Goal: Transaction & Acquisition: Purchase product/service

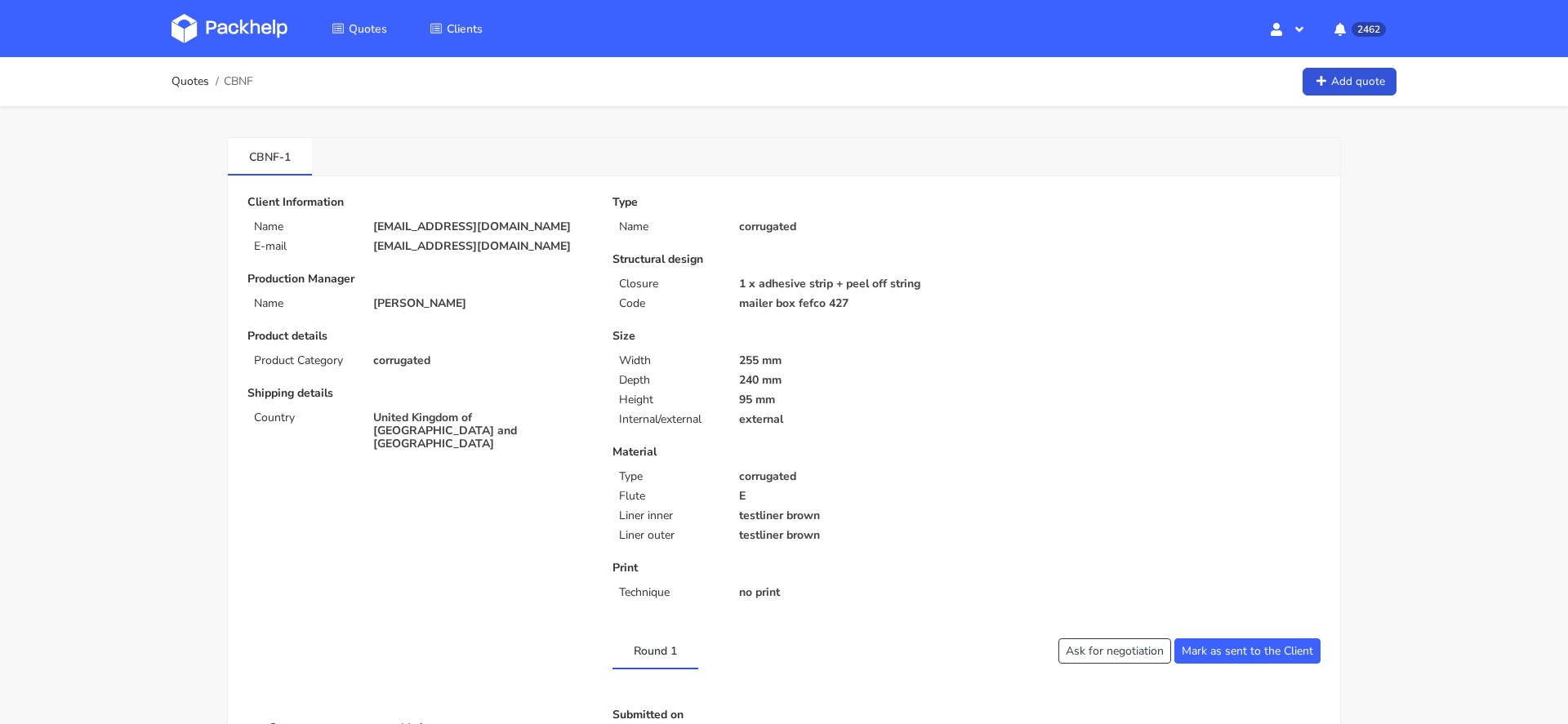
click at [238, 83] on span "CBNF" at bounding box center [239, 81] width 30 height 13
copy span "CBNF"
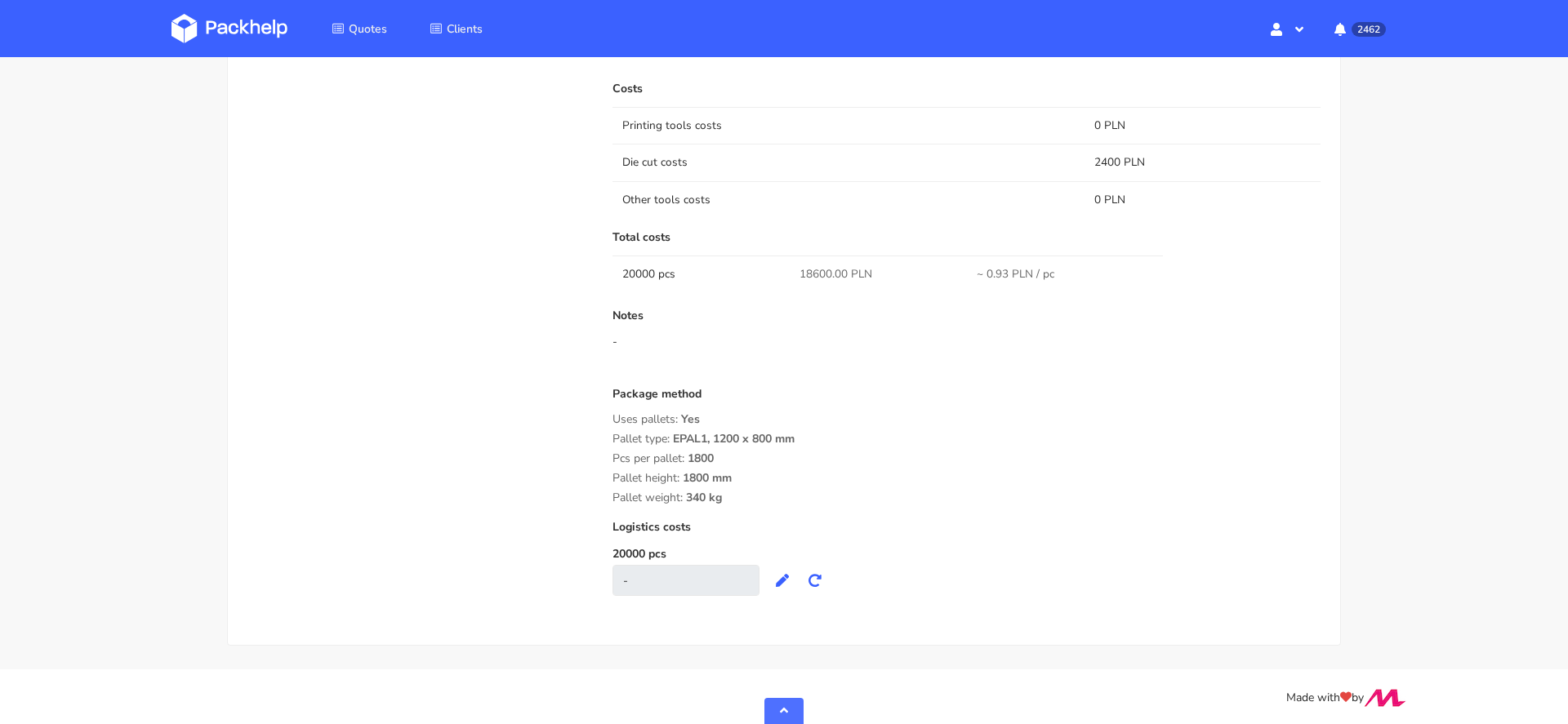
scroll to position [968, 0]
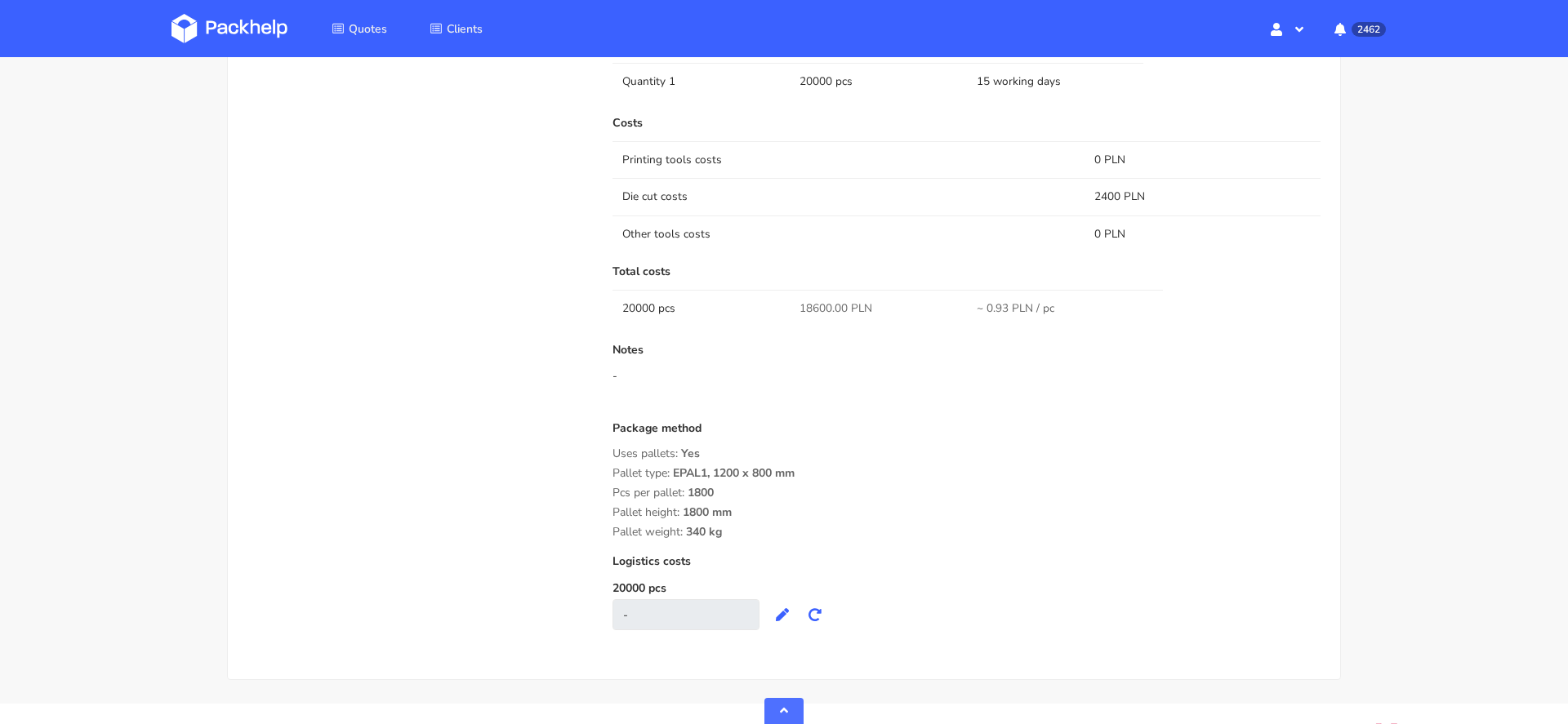
click at [817, 301] on span "18600.00 PLN" at bounding box center [836, 308] width 73 height 17
copy span "18600.00"
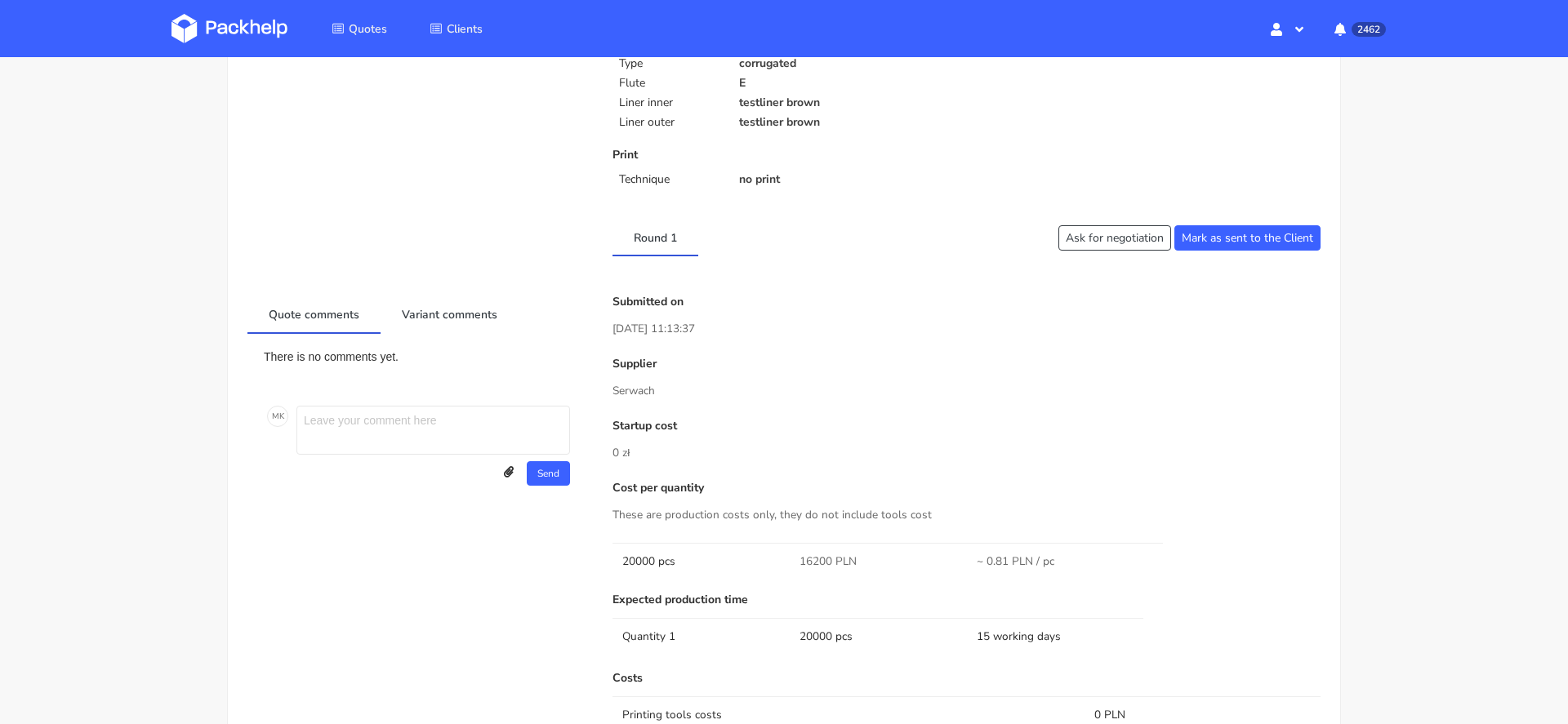
scroll to position [0, 0]
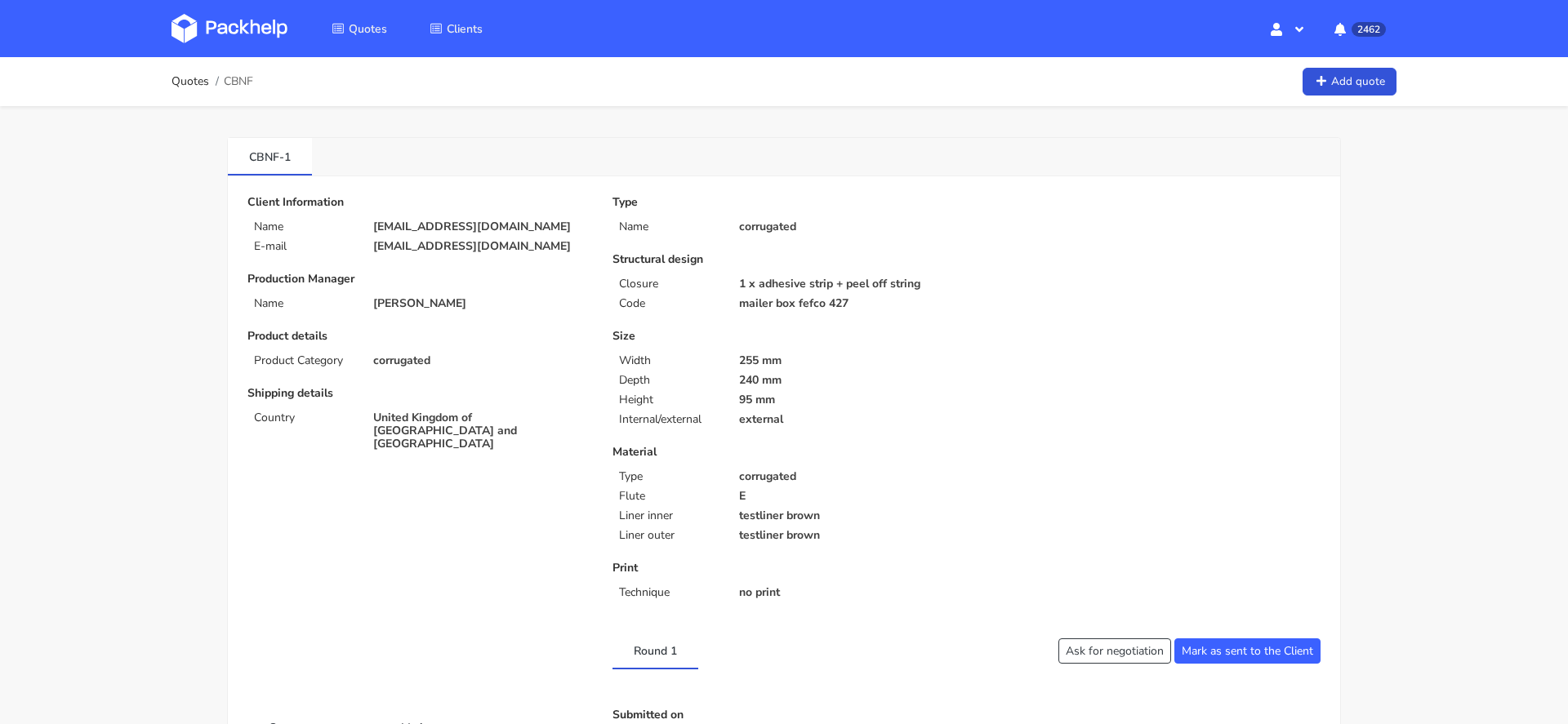
click at [492, 240] on p "[EMAIL_ADDRESS][DOMAIN_NAME]" at bounding box center [482, 246] width 217 height 13
copy div "[EMAIL_ADDRESS][DOMAIN_NAME]"
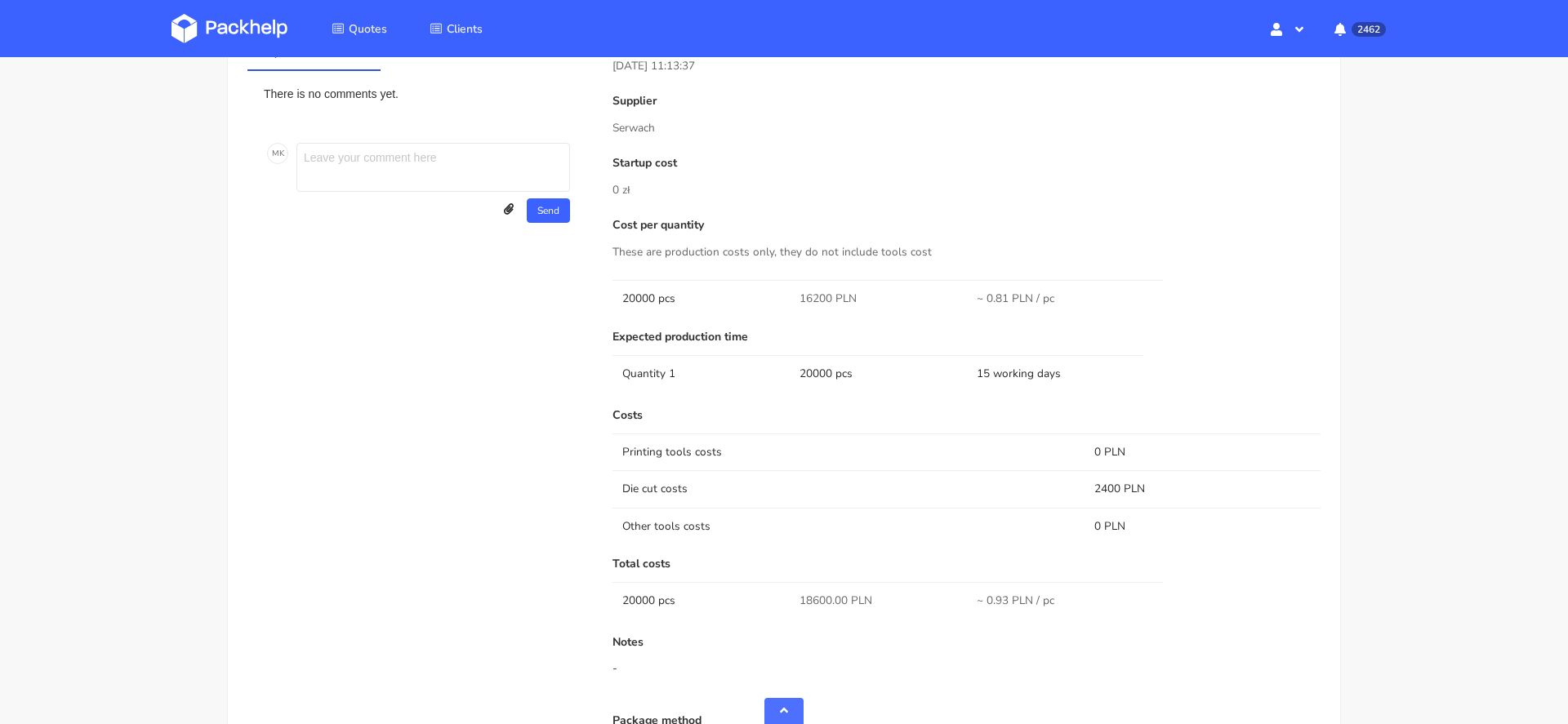
scroll to position [678, 0]
click at [623, 123] on p "Serwach" at bounding box center [967, 126] width 709 height 18
copy p "Serwach"
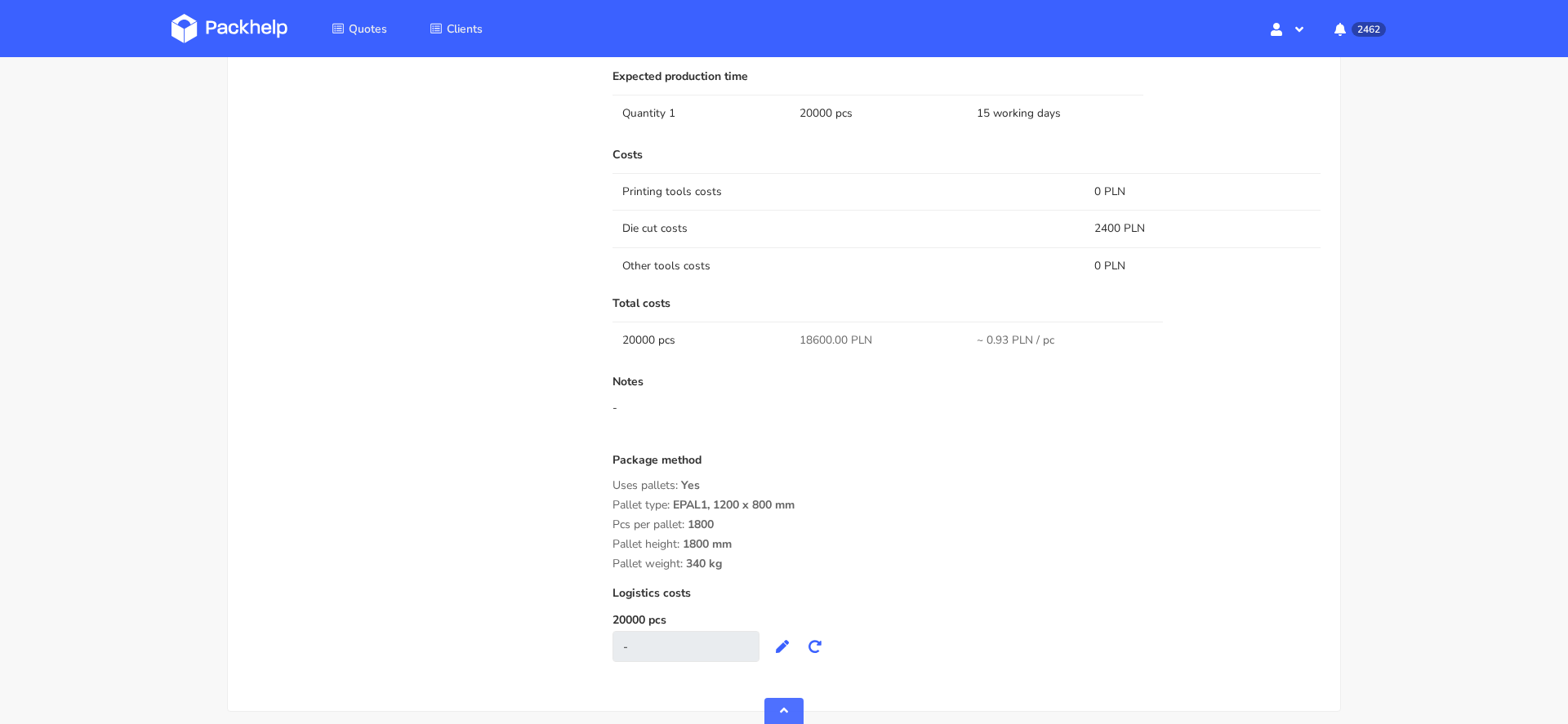
scroll to position [1003, 0]
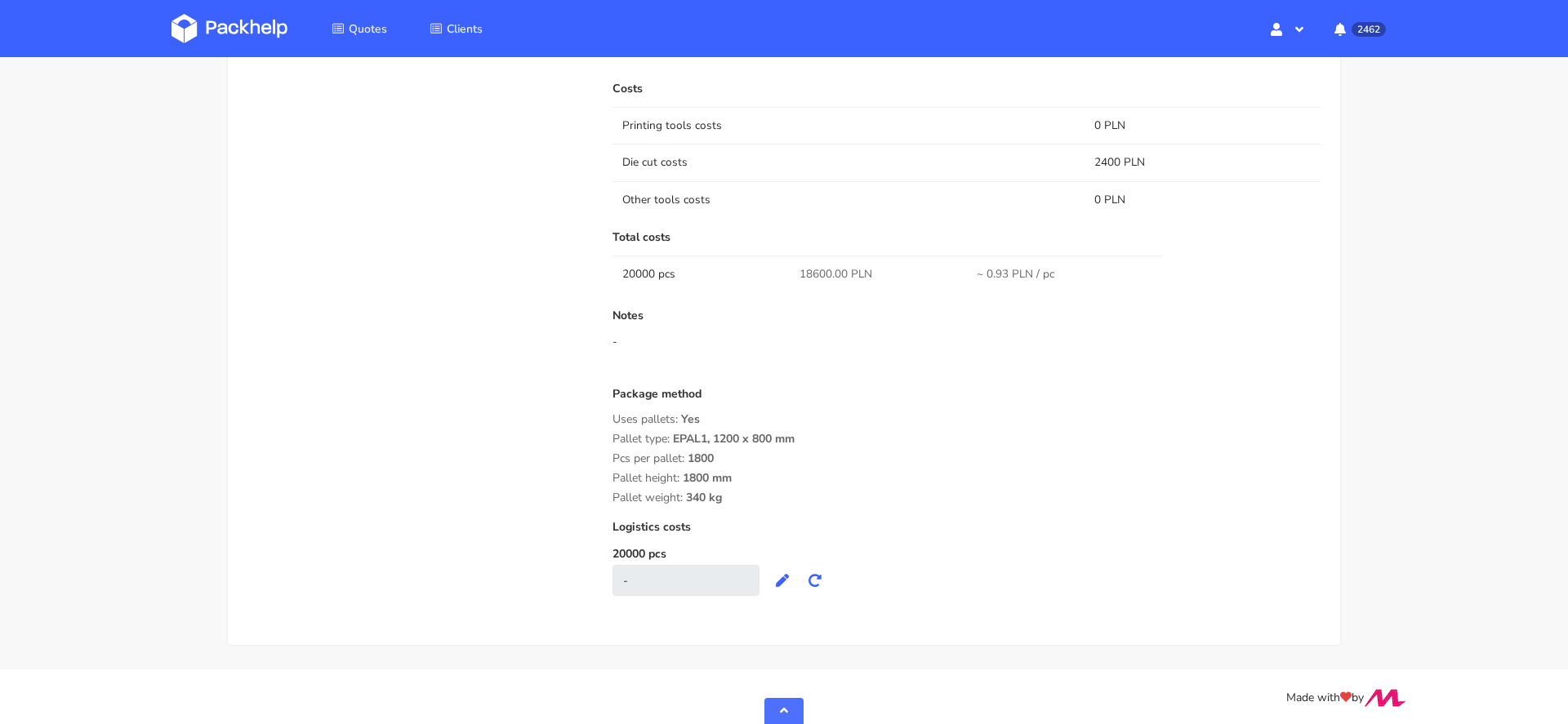
drag, startPoint x: 752, startPoint y: 498, endPoint x: 609, endPoint y: 389, distance: 179.8
click at [609, 389] on div "Submitted on [DATE] 11:13:37 Supplier [PERSON_NAME] Startup cost 0 zł Cost per …" at bounding box center [967, 160] width 731 height 906
copy div "Package method Uses pallets: Yes Pallet type: EPAL1, 1200 x 800 mm Pcs per pall…"
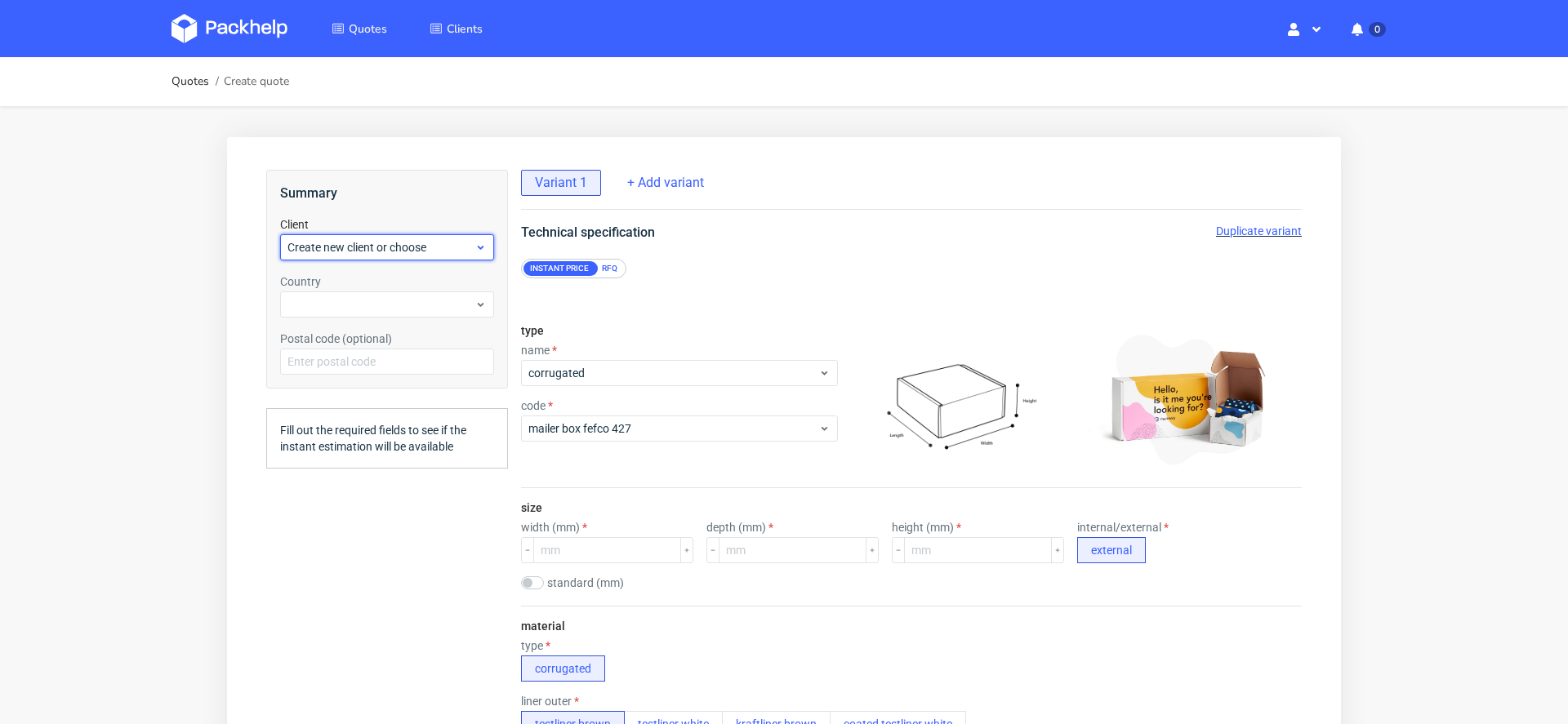
click at [352, 251] on span "Create new client or choose" at bounding box center [381, 247] width 187 height 17
paste input "bruce@aimaudio.com"
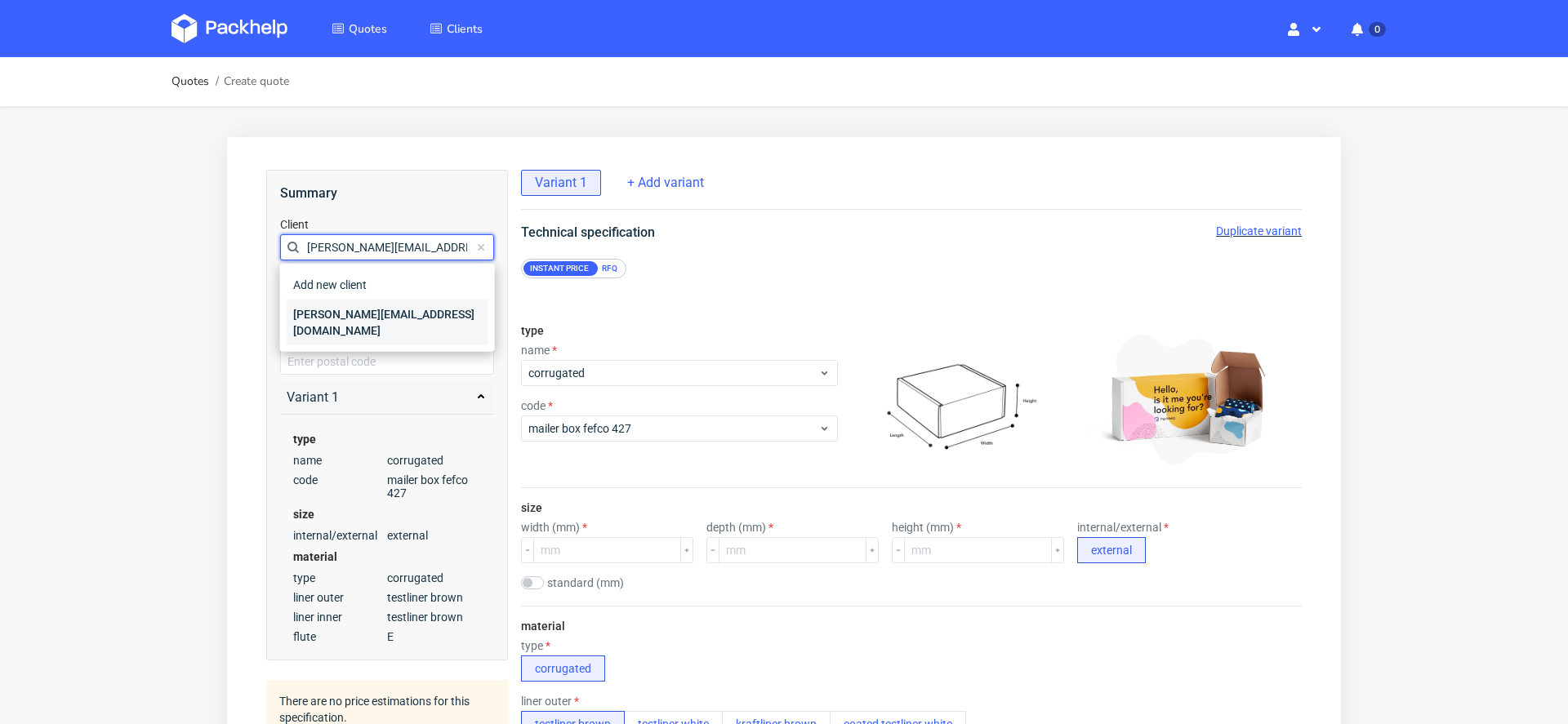
type input "bruce@aimaudio.com"
click at [375, 316] on div "bruce@aimaudio.com" at bounding box center [387, 322] width 202 height 45
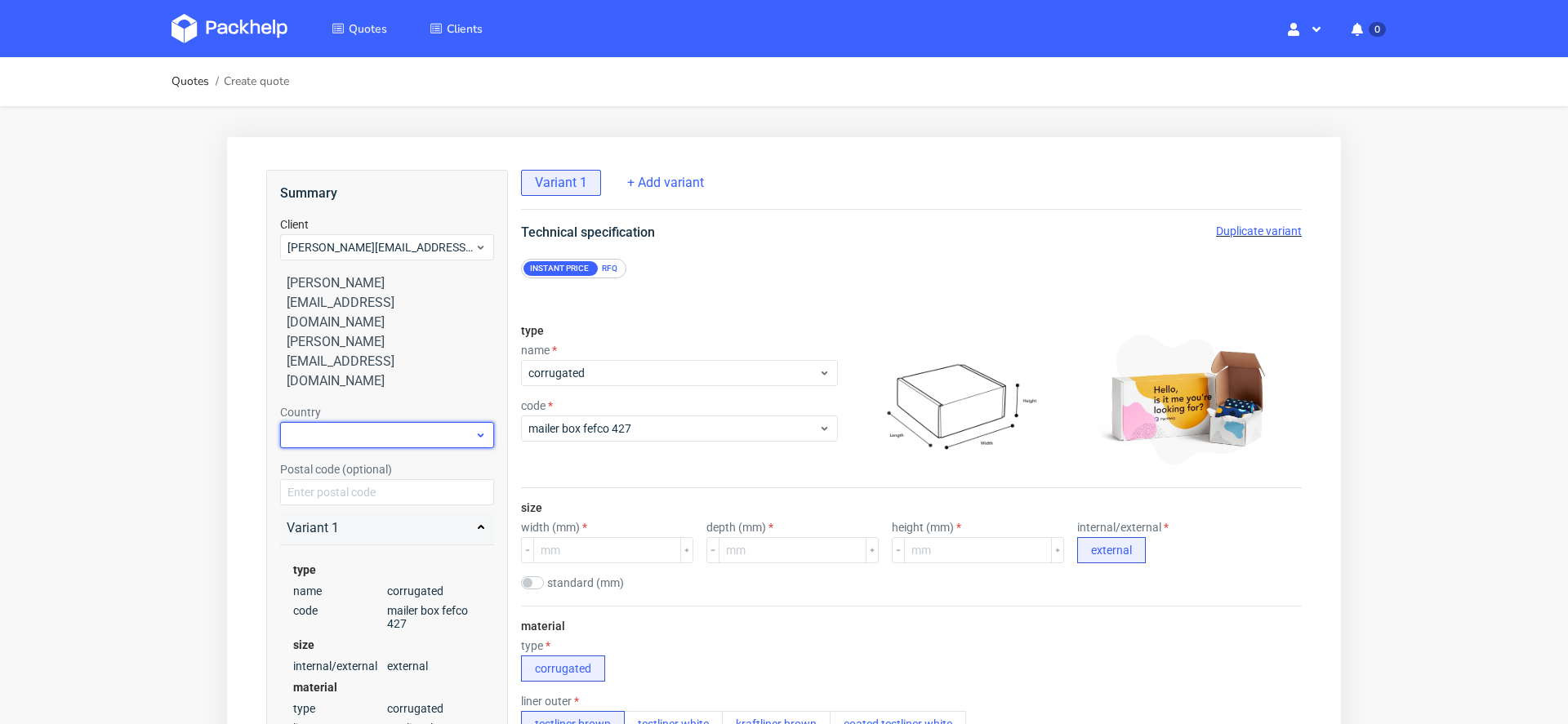
click at [387, 423] on div at bounding box center [386, 435] width 214 height 27
type input "uni"
click at [605, 264] on div "RFQ" at bounding box center [609, 268] width 29 height 15
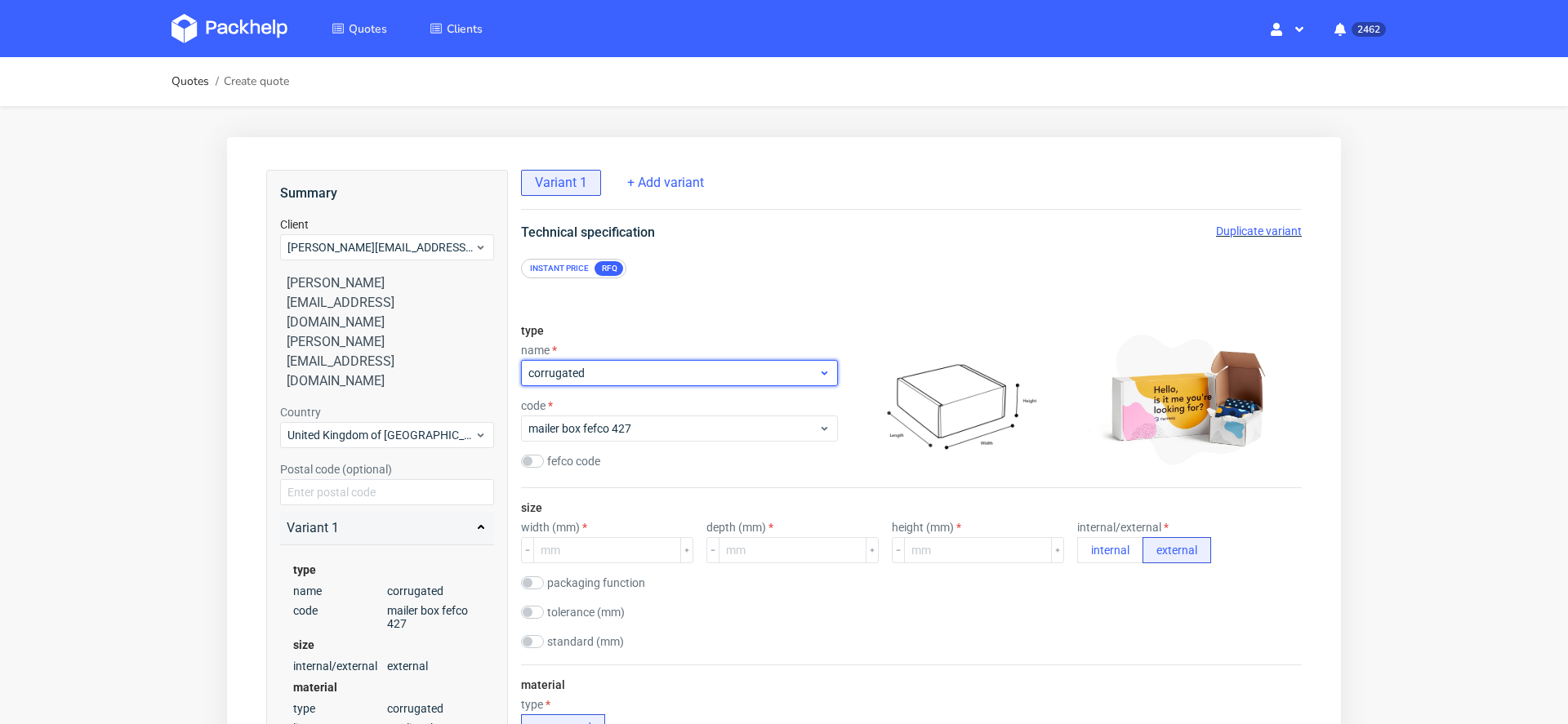
click at [600, 379] on span "corrugated" at bounding box center [673, 372] width 290 height 17
type input "other"
click at [644, 379] on input "other" at bounding box center [680, 373] width 317 height 27
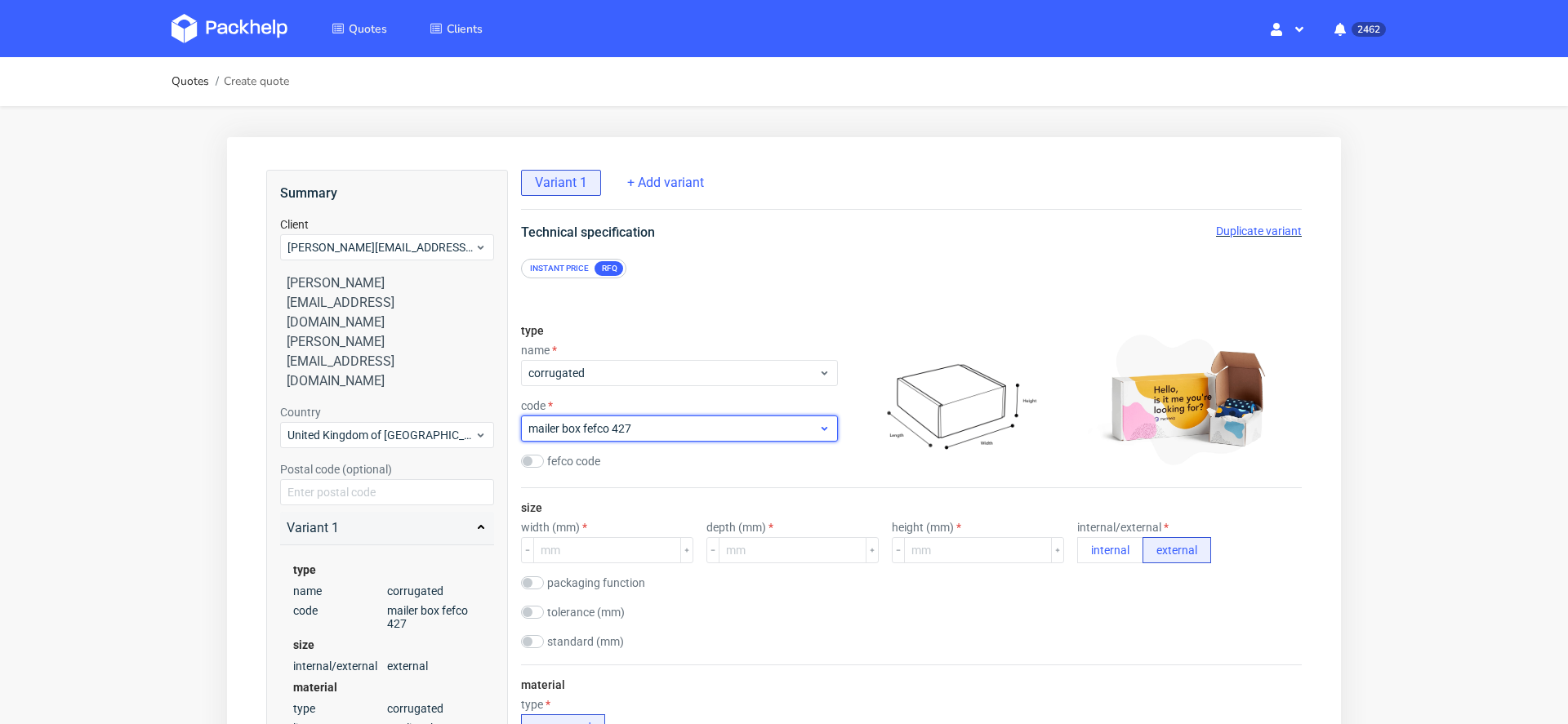
click at [628, 429] on span "mailer box fefco 427" at bounding box center [673, 428] width 290 height 17
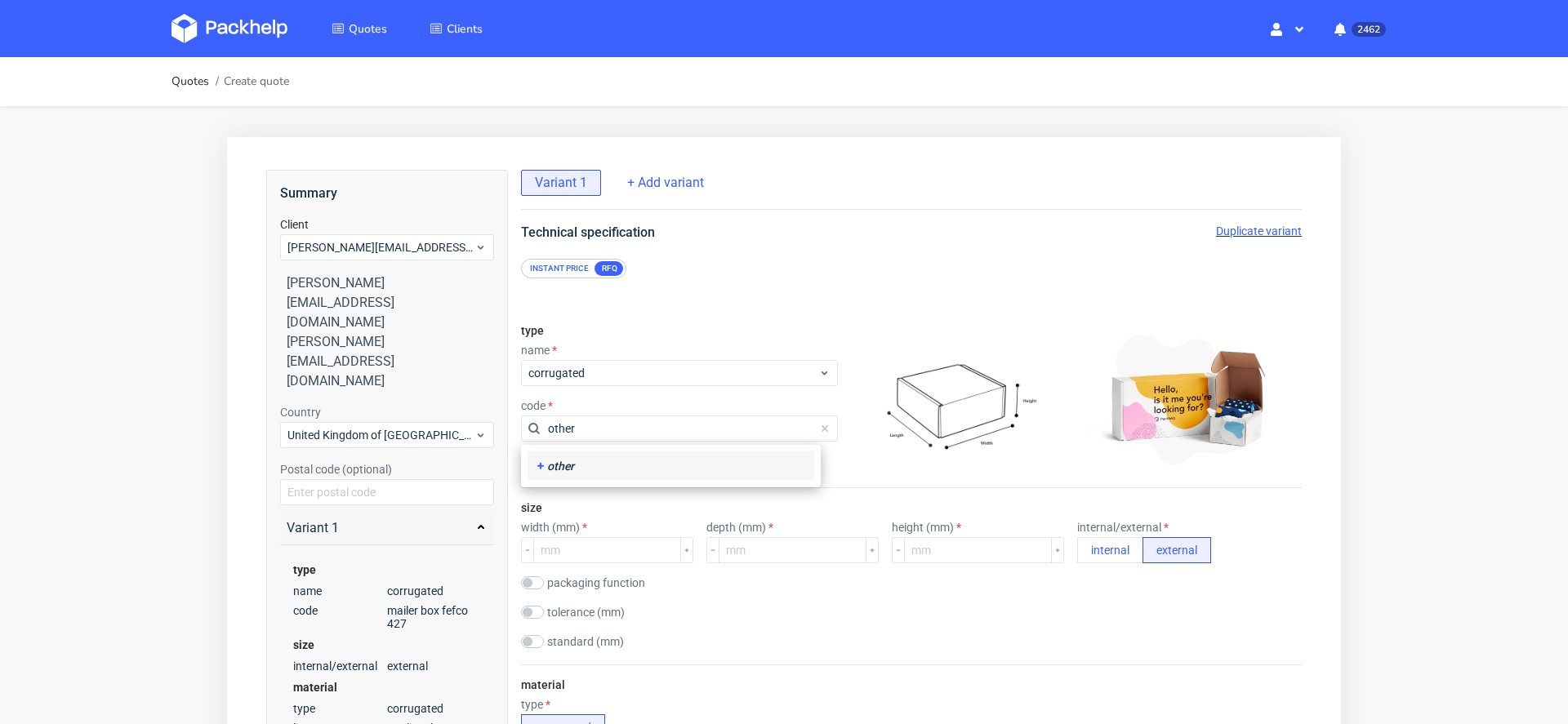
type input "other"
click at [667, 471] on div "other" at bounding box center [671, 466] width 274 height 17
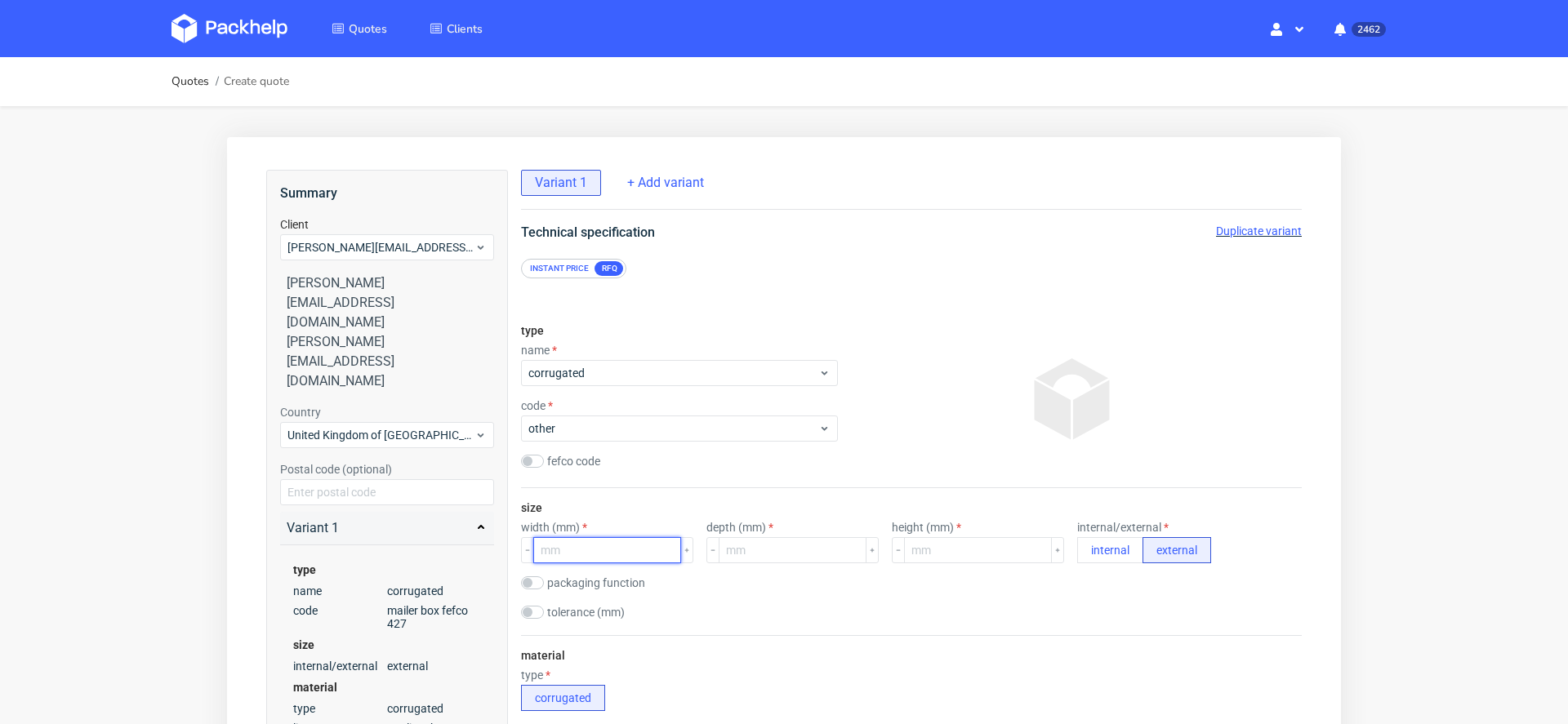
click at [578, 552] on input "number" at bounding box center [607, 550] width 148 height 27
type input "-1"
type input "298"
click at [752, 559] on div "size width (mm) 298 depth (mm) height (mm) internal/external internal external …" at bounding box center [912, 561] width 781 height 147
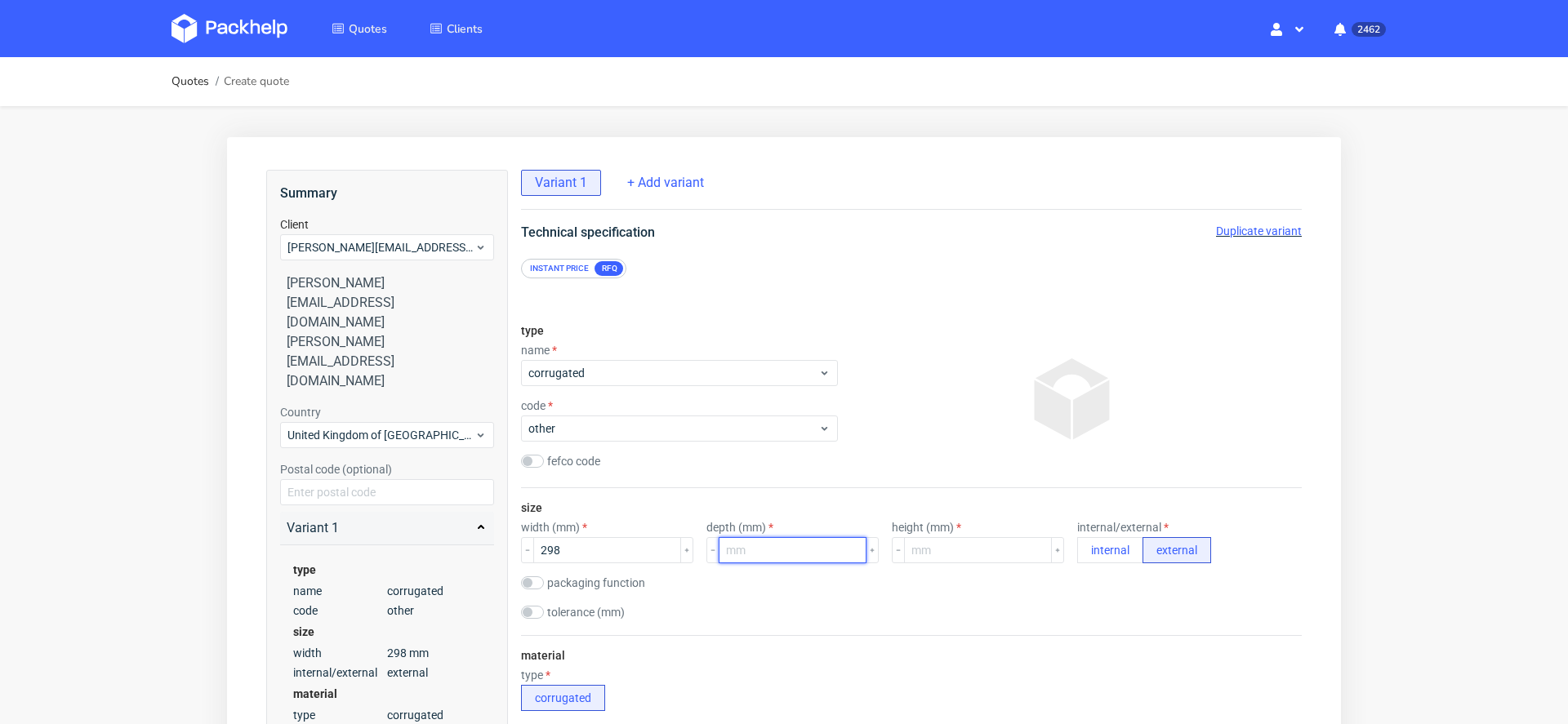
click at [752, 550] on input "number" at bounding box center [792, 550] width 148 height 27
type input "237"
click at [911, 554] on input "number" at bounding box center [979, 550] width 148 height 27
type input "130"
click at [1077, 544] on button "internal" at bounding box center [1110, 550] width 66 height 27
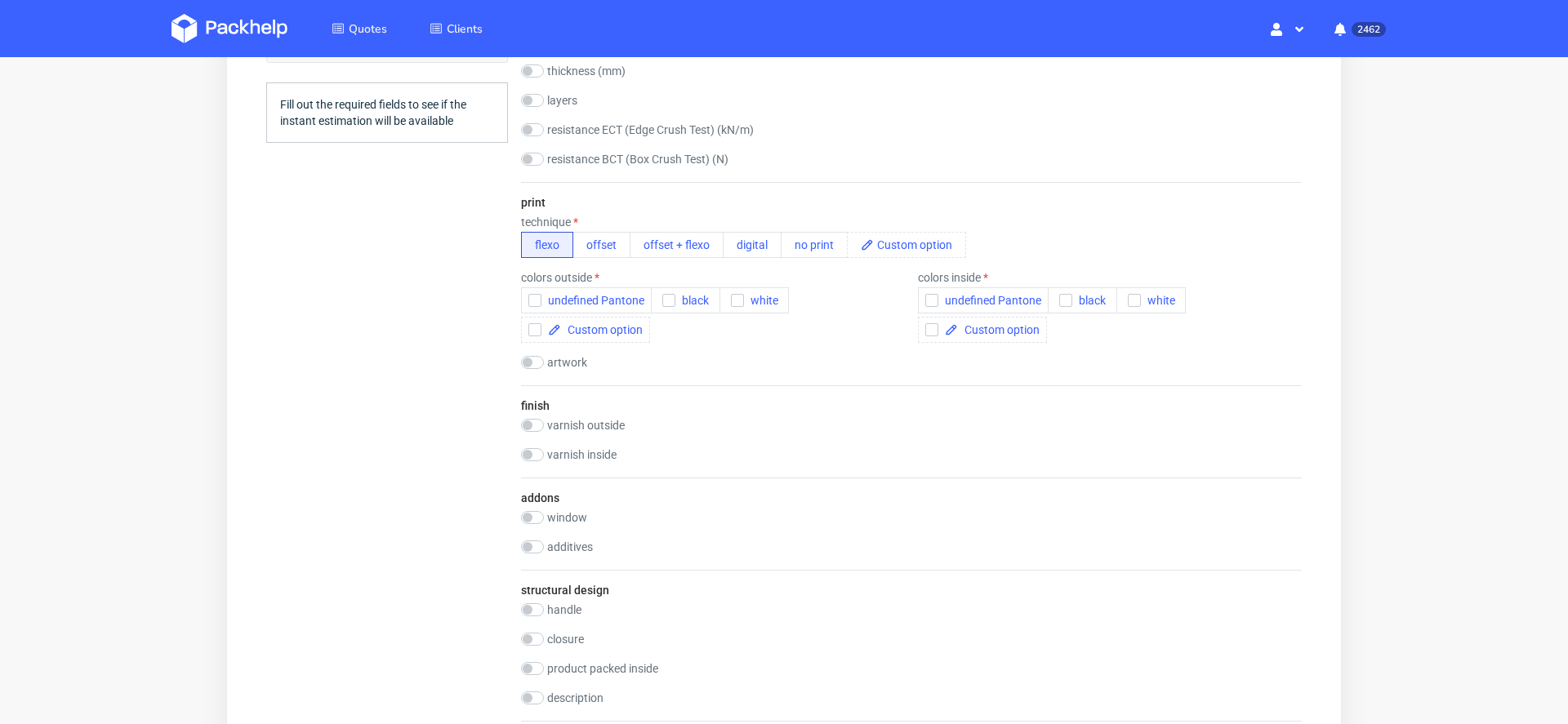
scroll to position [893, 0]
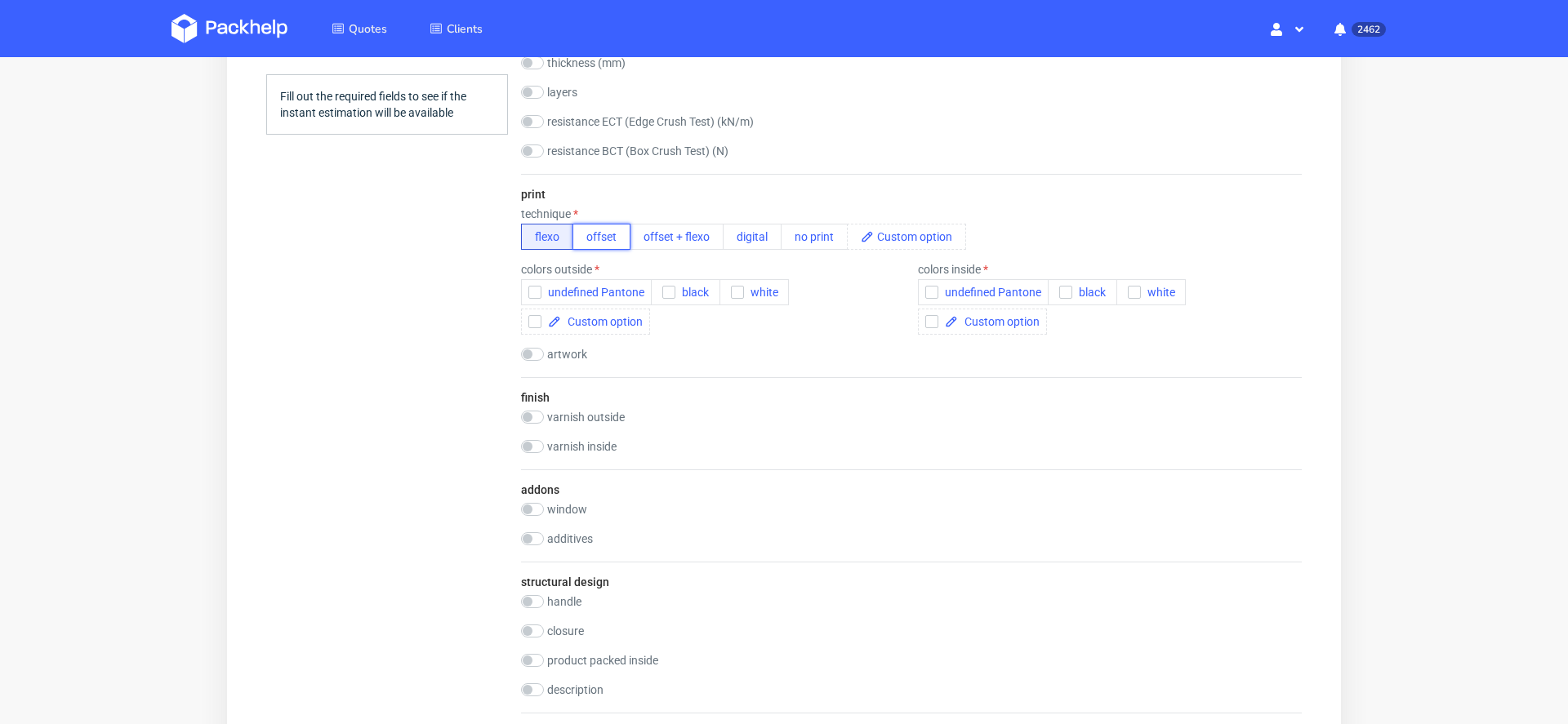
click at [607, 241] on button "offset" at bounding box center [601, 236] width 58 height 27
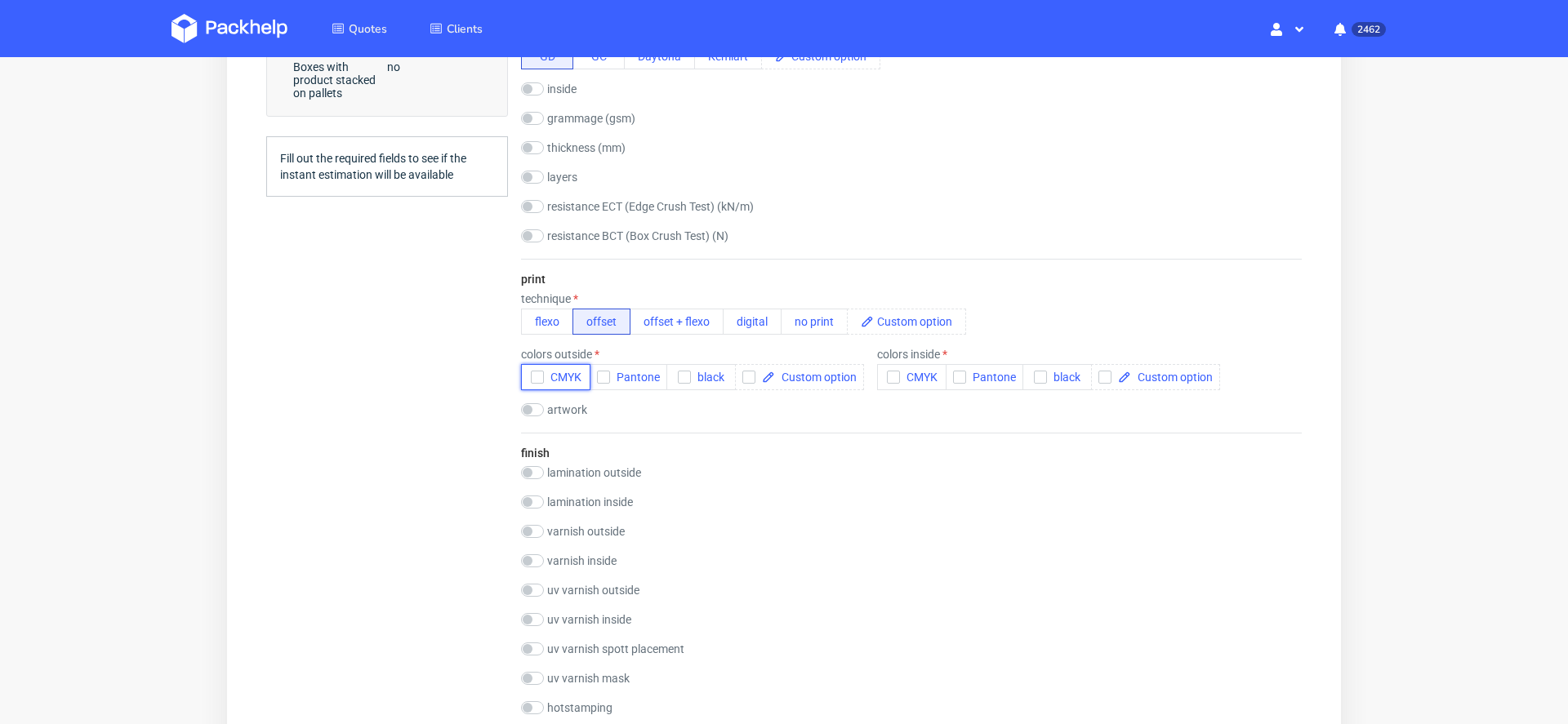
click at [573, 364] on button "CMYK" at bounding box center [556, 377] width 69 height 27
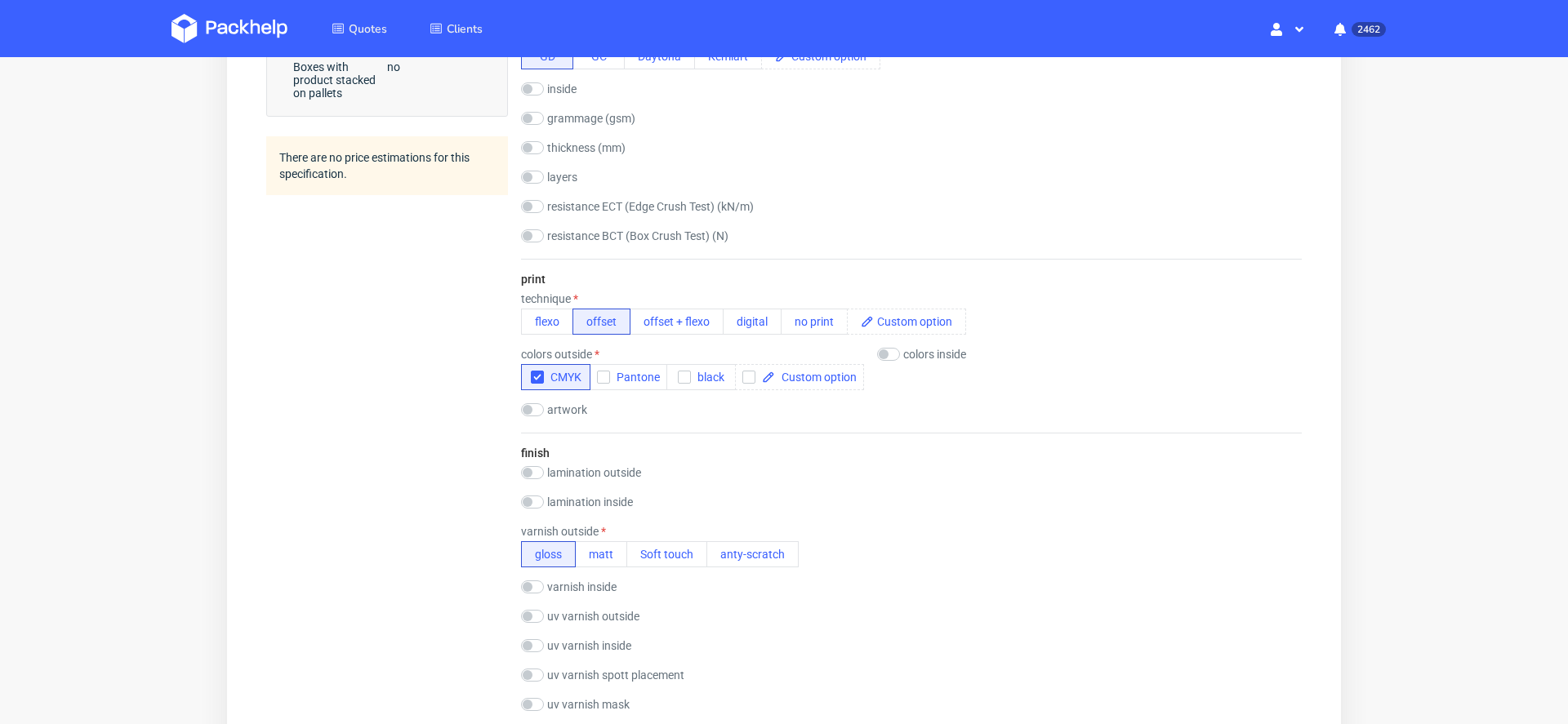
click at [922, 357] on div "colors inside CMYK Pantone black" at bounding box center [942, 368] width 131 height 42
click at [914, 348] on label "colors inside" at bounding box center [935, 354] width 63 height 13
checkbox input "true"
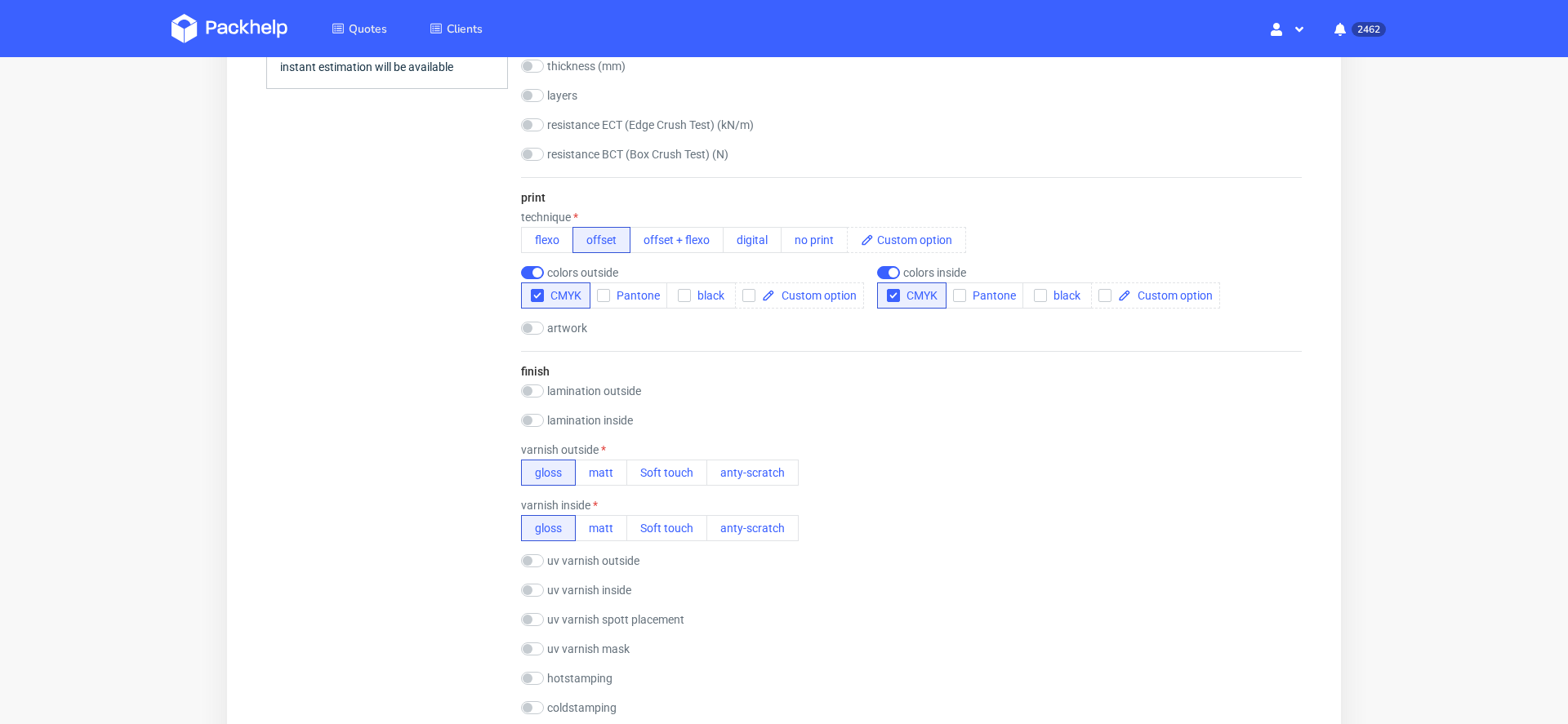
scroll to position [1037, 0]
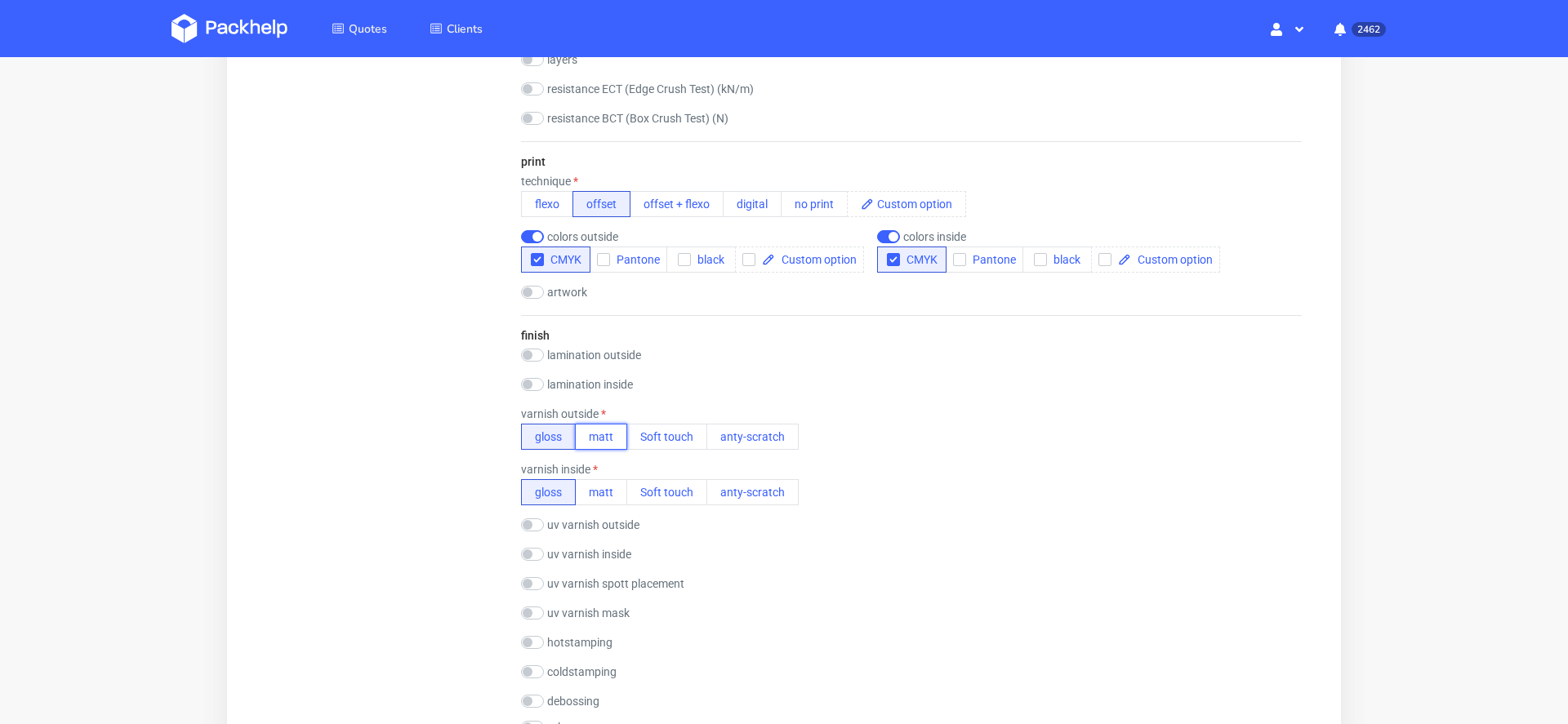
click at [601, 424] on button "matt" at bounding box center [601, 436] width 52 height 27
click at [611, 480] on button "matt" at bounding box center [601, 493] width 52 height 27
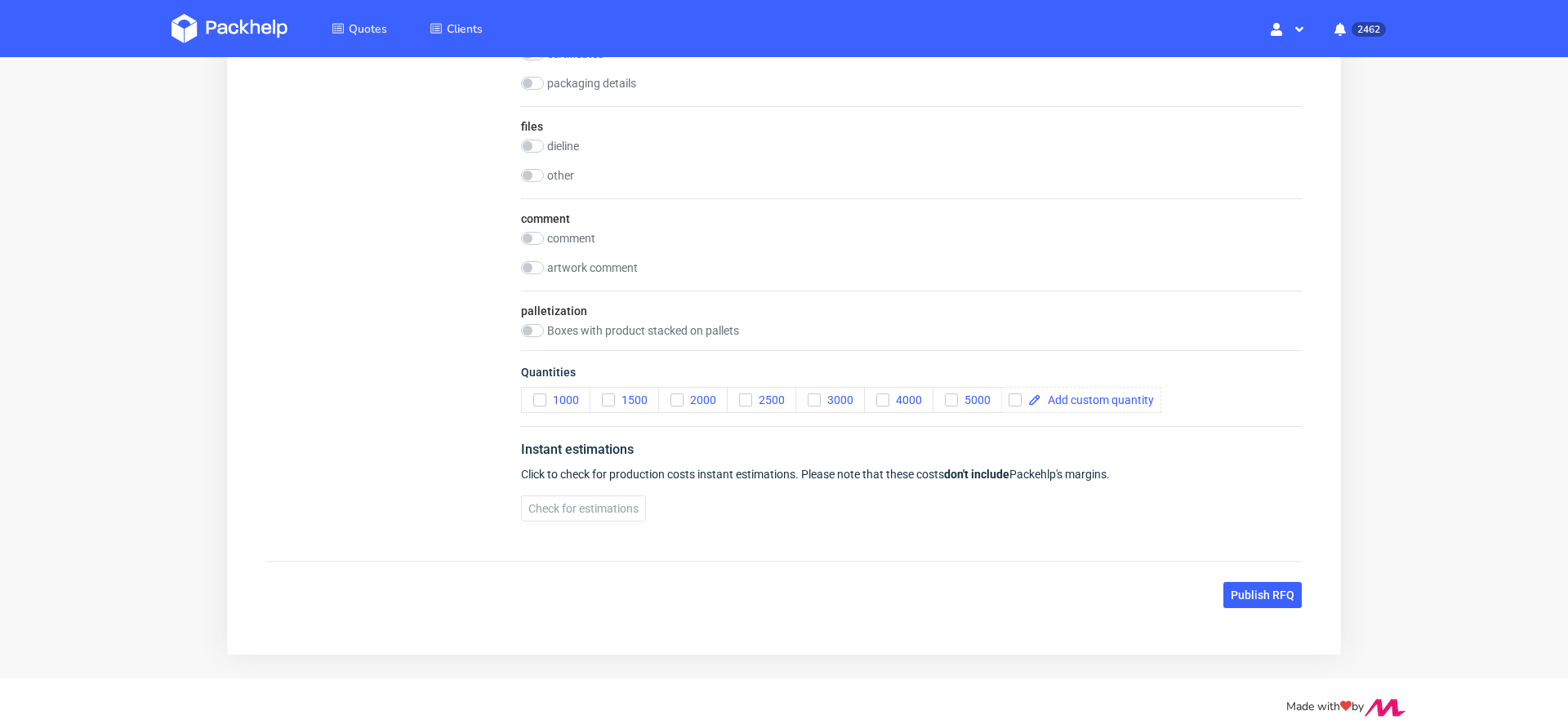
scroll to position [2028, 0]
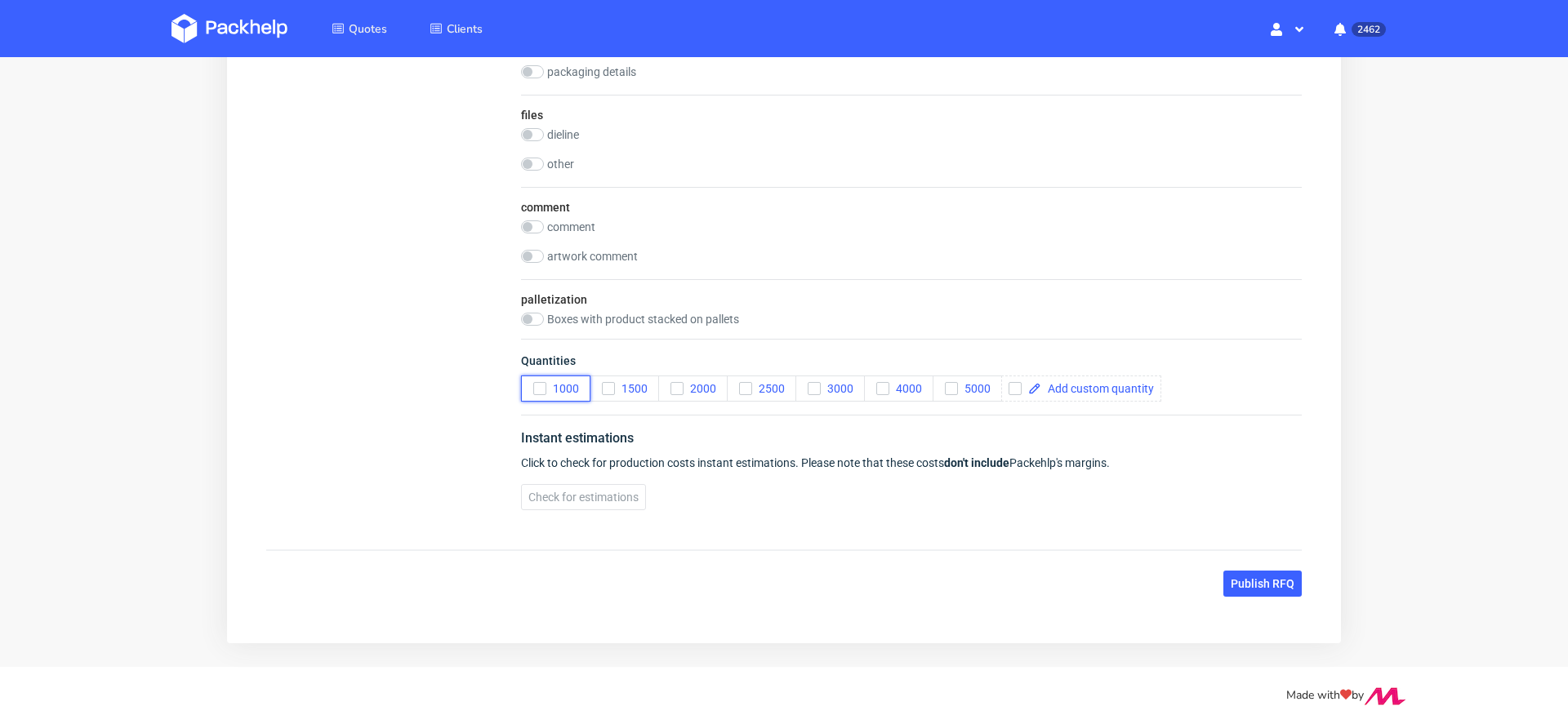
click at [535, 383] on icon "button" at bounding box center [540, 389] width 12 height 12
click at [671, 383] on icon "button" at bounding box center [677, 389] width 12 height 12
click at [822, 382] on span "3000" at bounding box center [837, 388] width 33 height 13
click at [981, 382] on span "5000" at bounding box center [974, 388] width 33 height 13
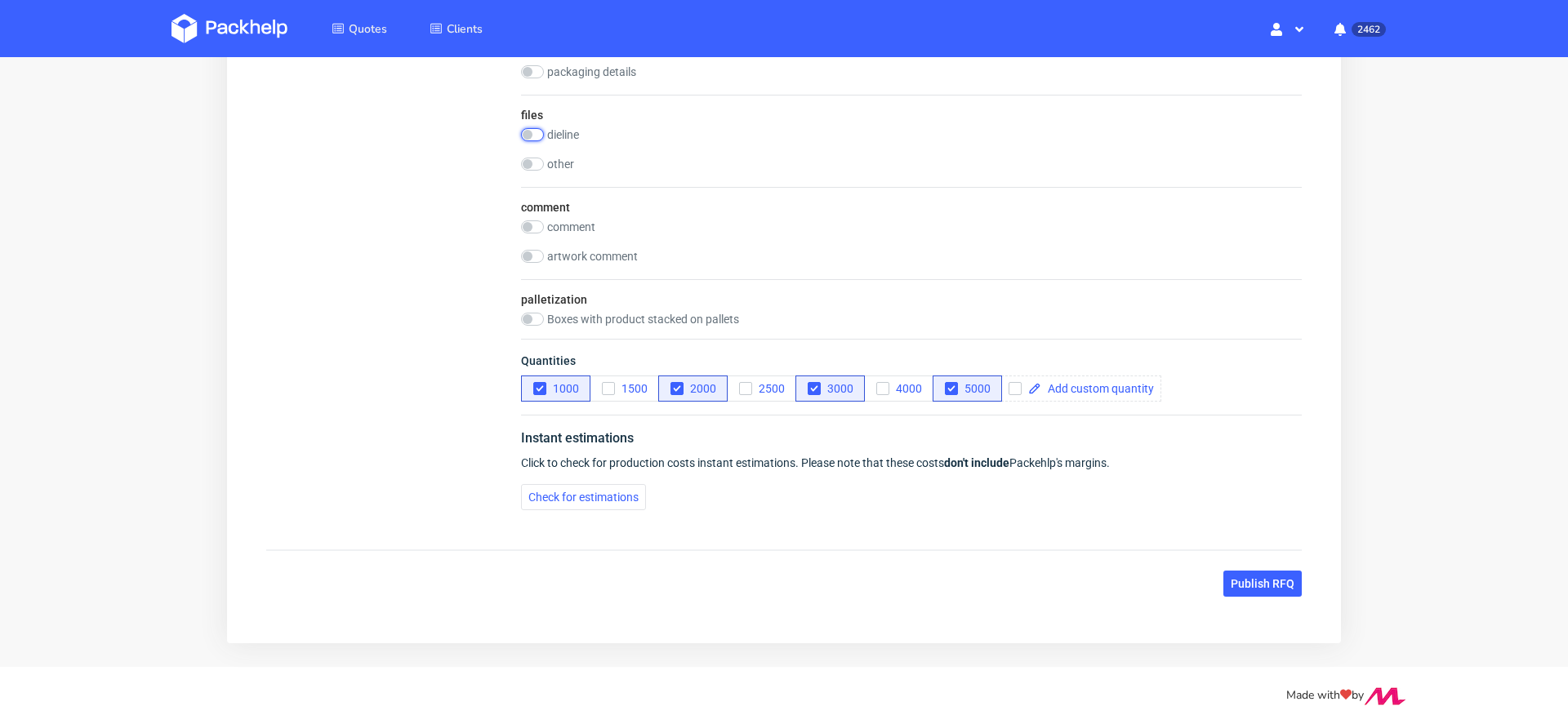
click at [536, 131] on input "checkbox" at bounding box center [532, 134] width 23 height 13
checkbox input "true"
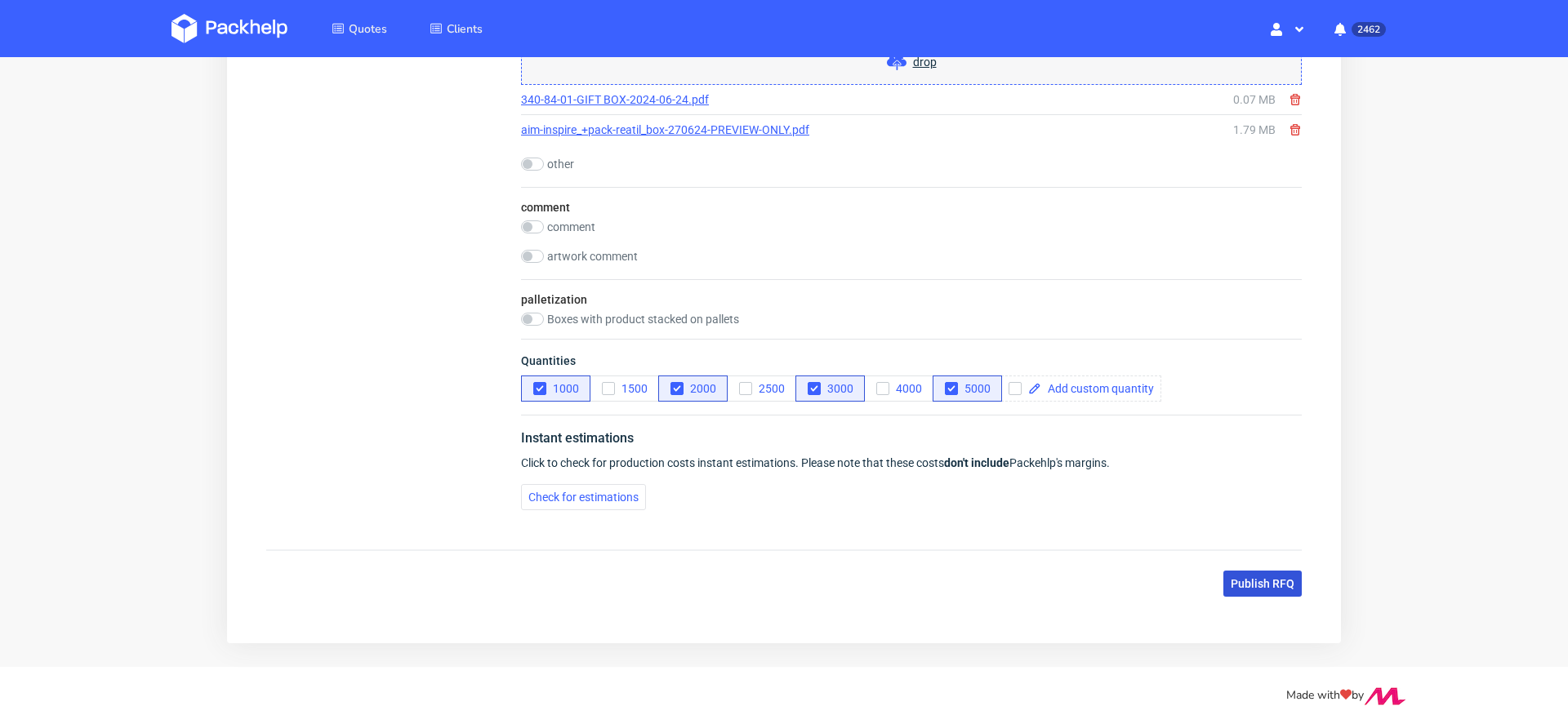
click at [1249, 578] on span "Publish RFQ" at bounding box center [1262, 584] width 64 height 12
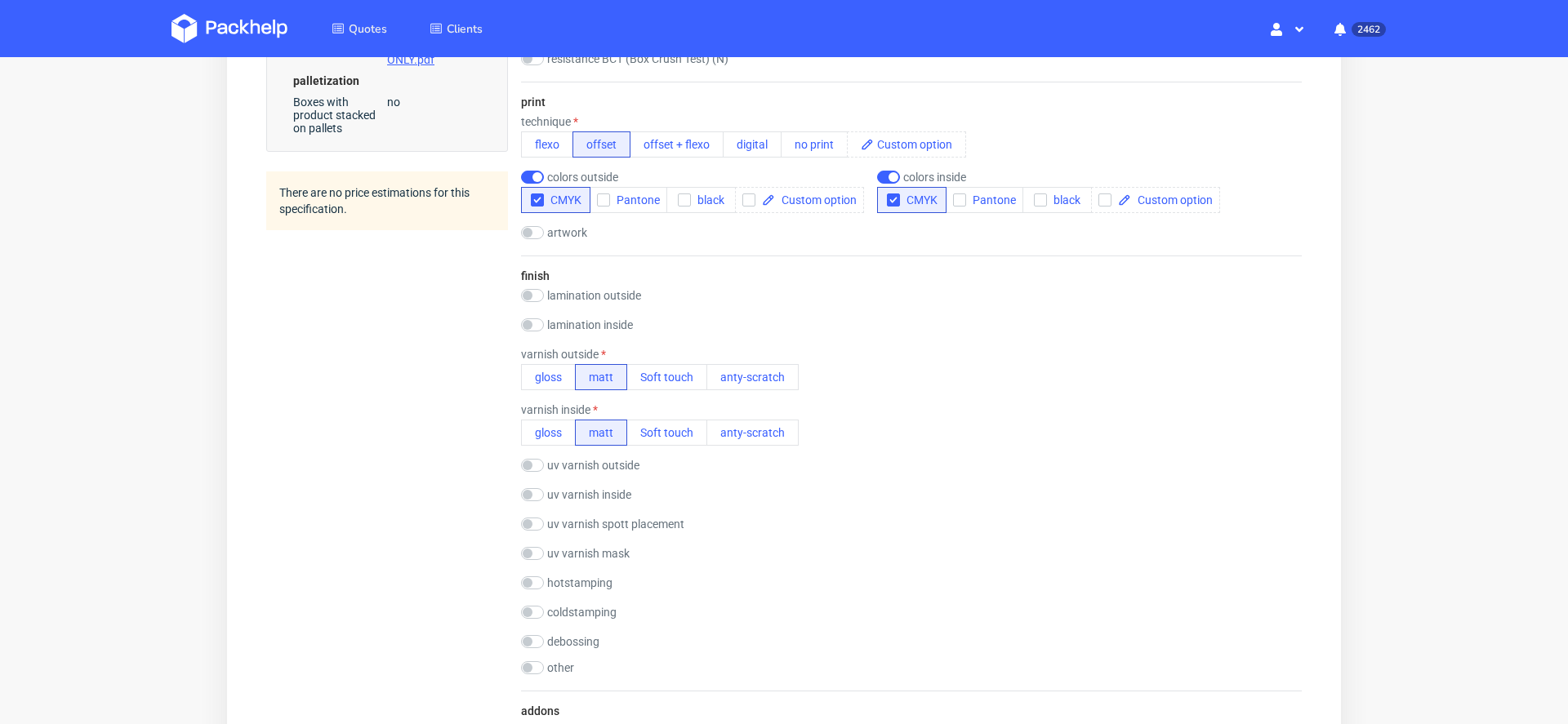
scroll to position [0, 0]
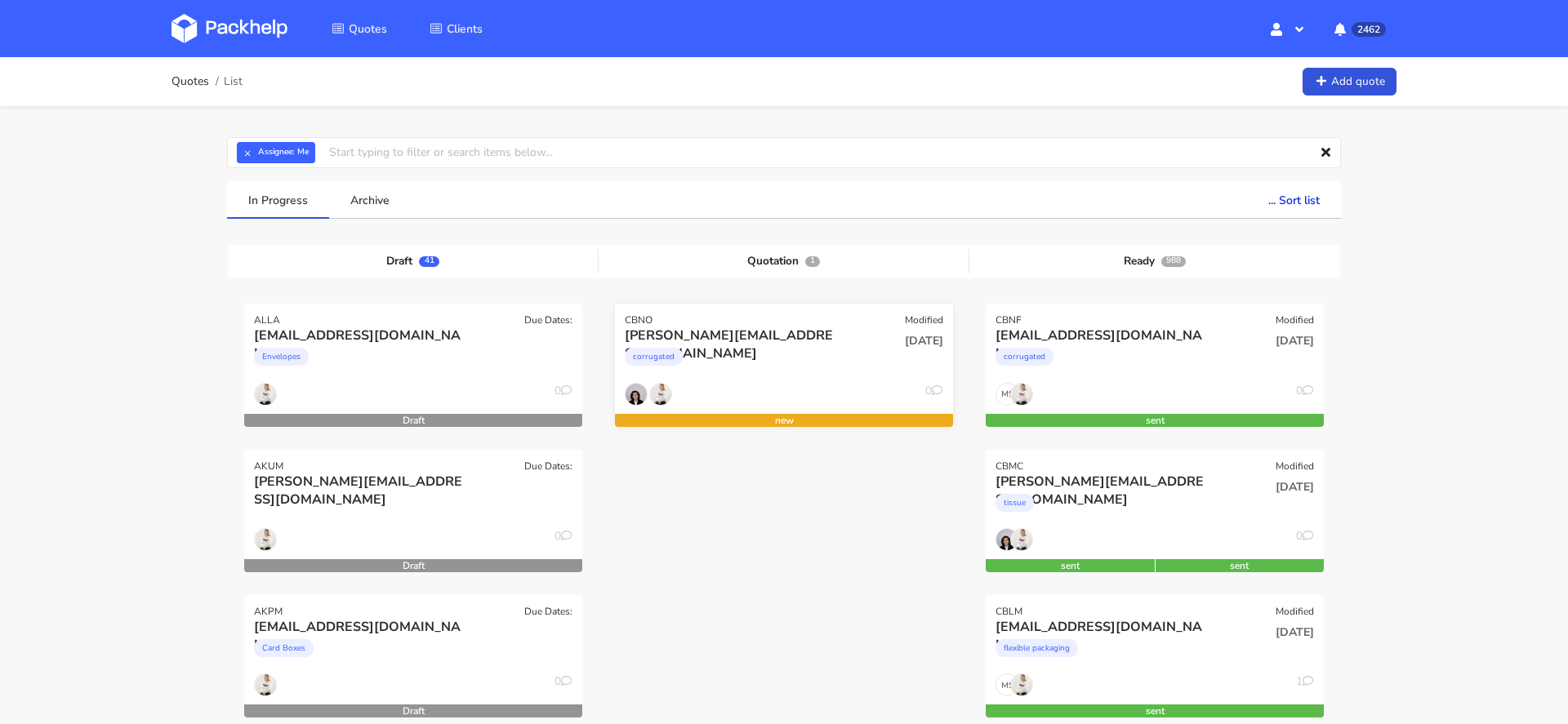
click at [775, 347] on div "corrugated" at bounding box center [733, 361] width 217 height 33
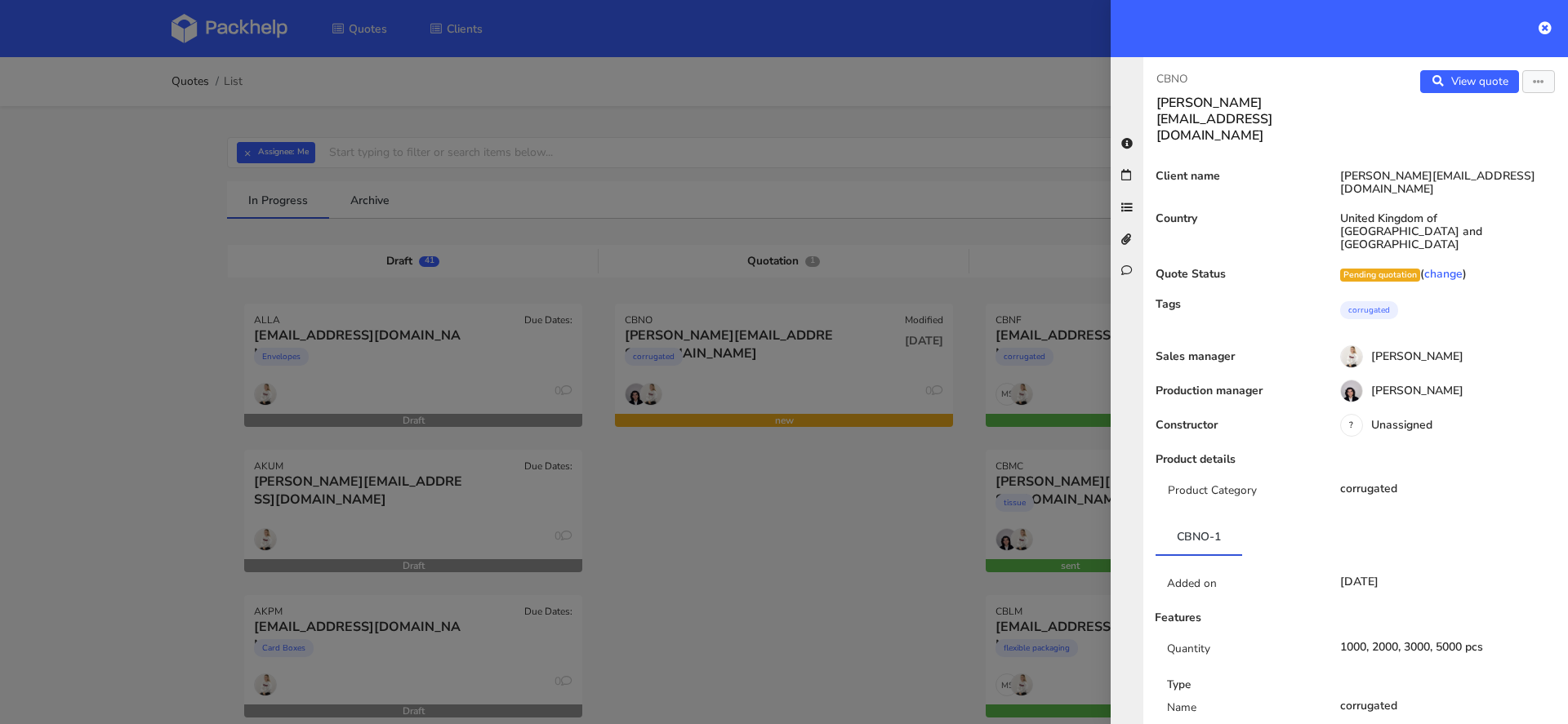
click at [1192, 79] on p "CBNO" at bounding box center [1250, 79] width 186 height 18
click at [1185, 79] on p "CBNO" at bounding box center [1250, 79] width 186 height 18
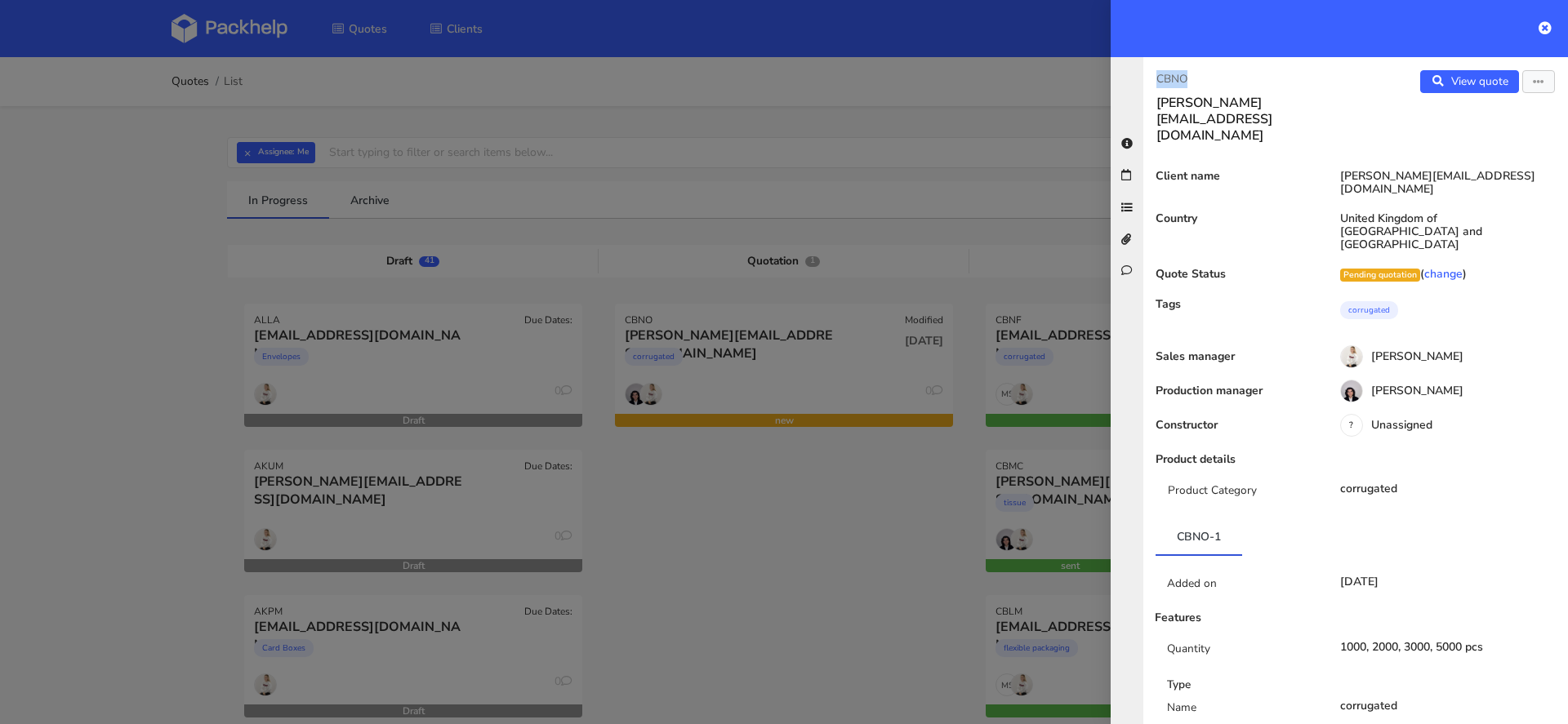
click at [1185, 79] on p "CBNO" at bounding box center [1250, 79] width 186 height 18
copy p "CBNO"
click at [66, 185] on div at bounding box center [784, 362] width 1568 height 724
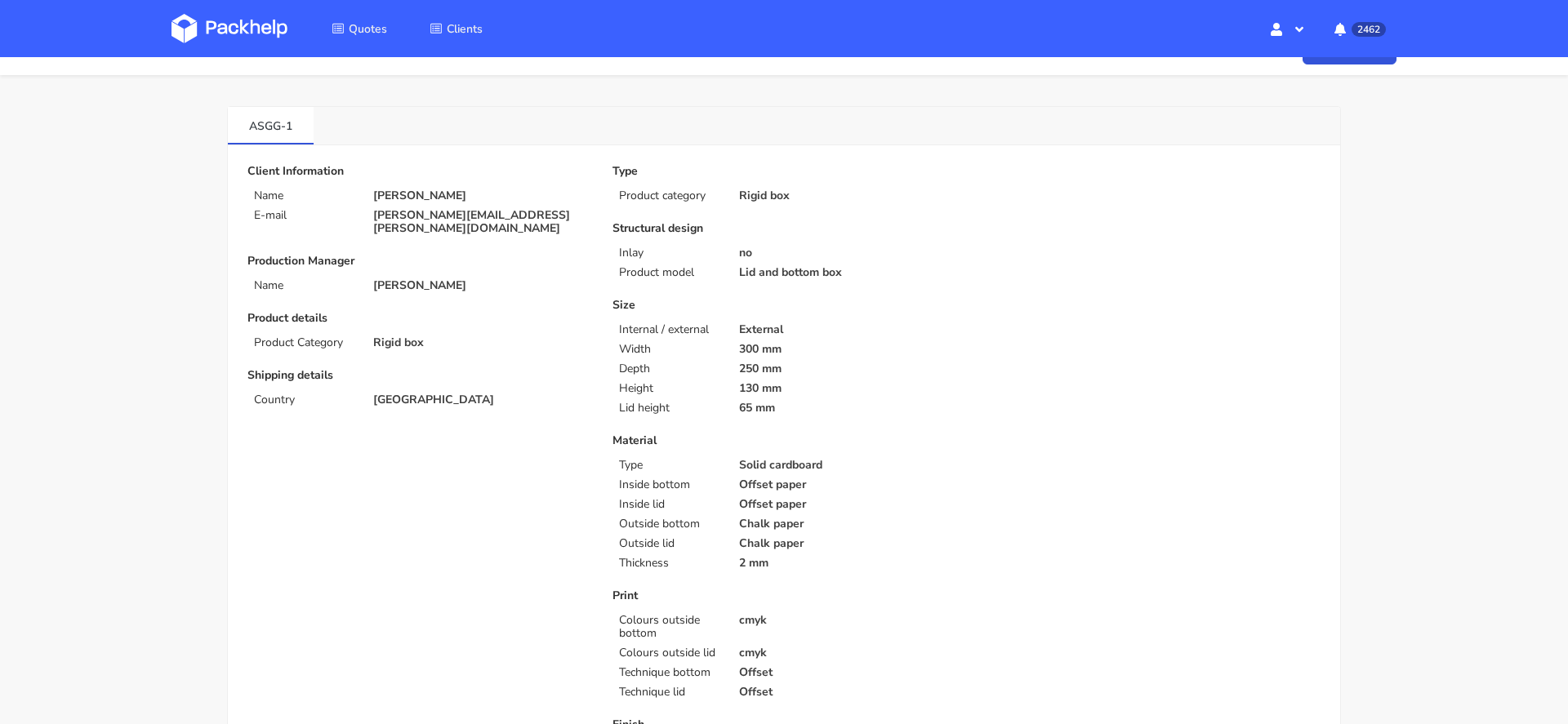
scroll to position [33, 0]
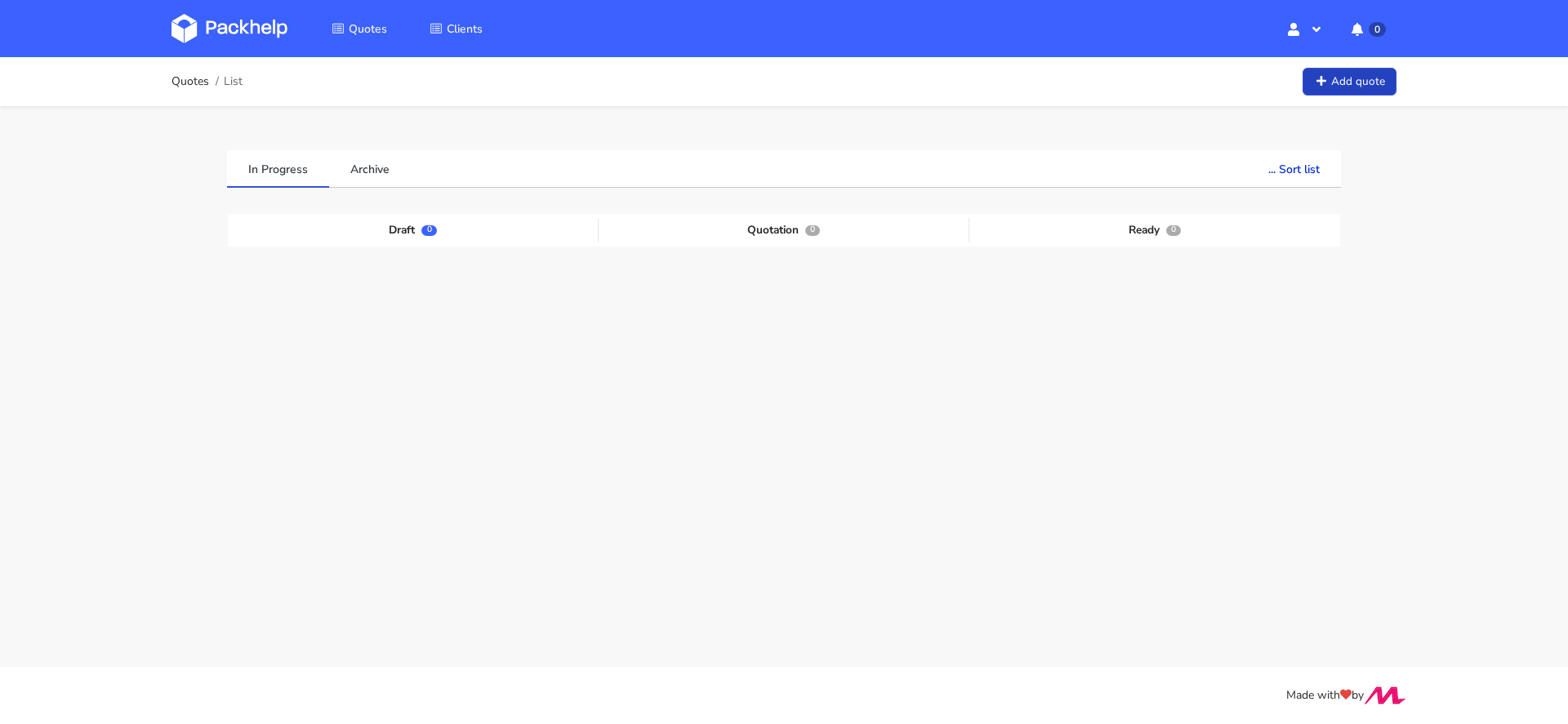
click at [1357, 78] on link "Add quote" at bounding box center [1349, 82] width 94 height 29
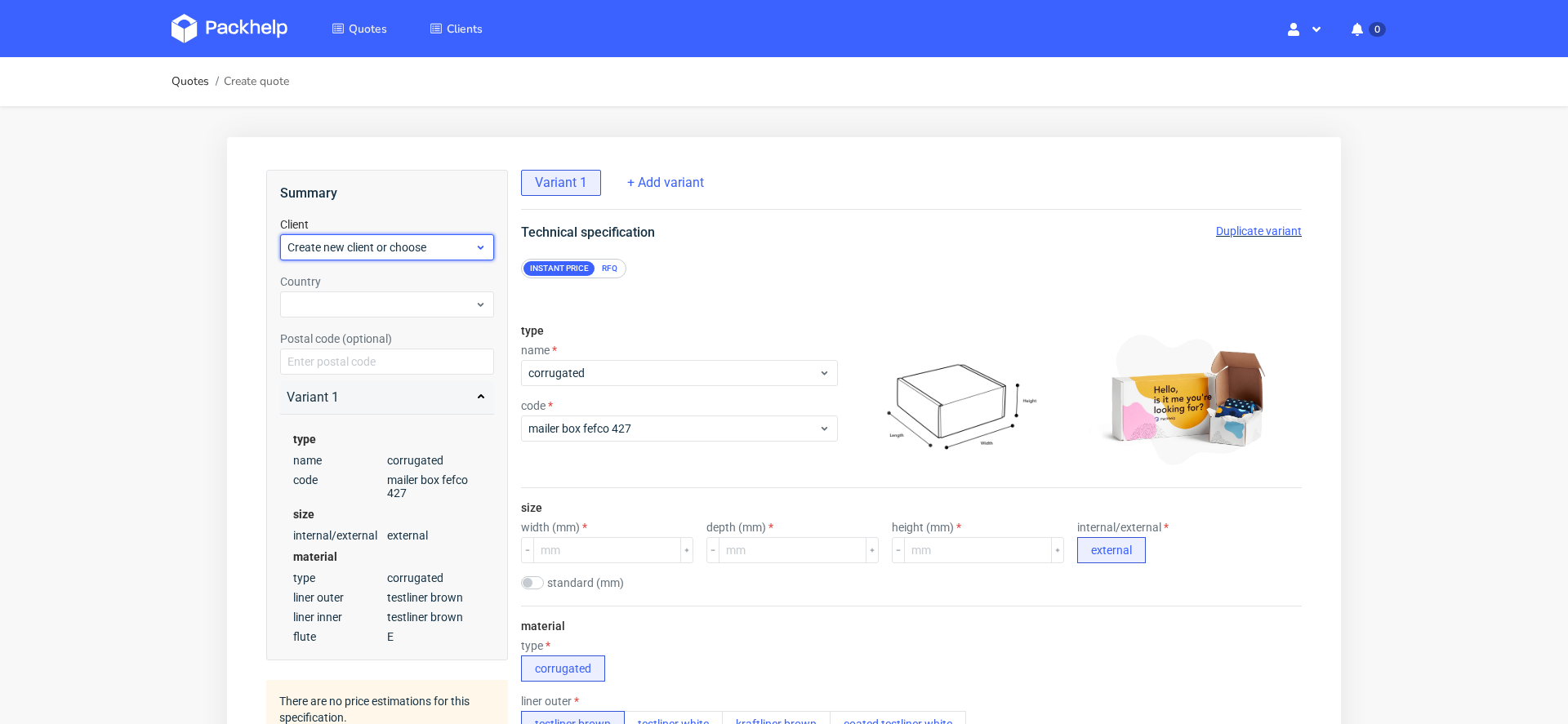
click at [367, 252] on span "Create new client or choose" at bounding box center [381, 247] width 187 height 17
type input "[PERSON_NAME][EMAIL_ADDRESS][DOMAIN_NAME]"
click at [367, 287] on div "Add new client" at bounding box center [387, 285] width 202 height 30
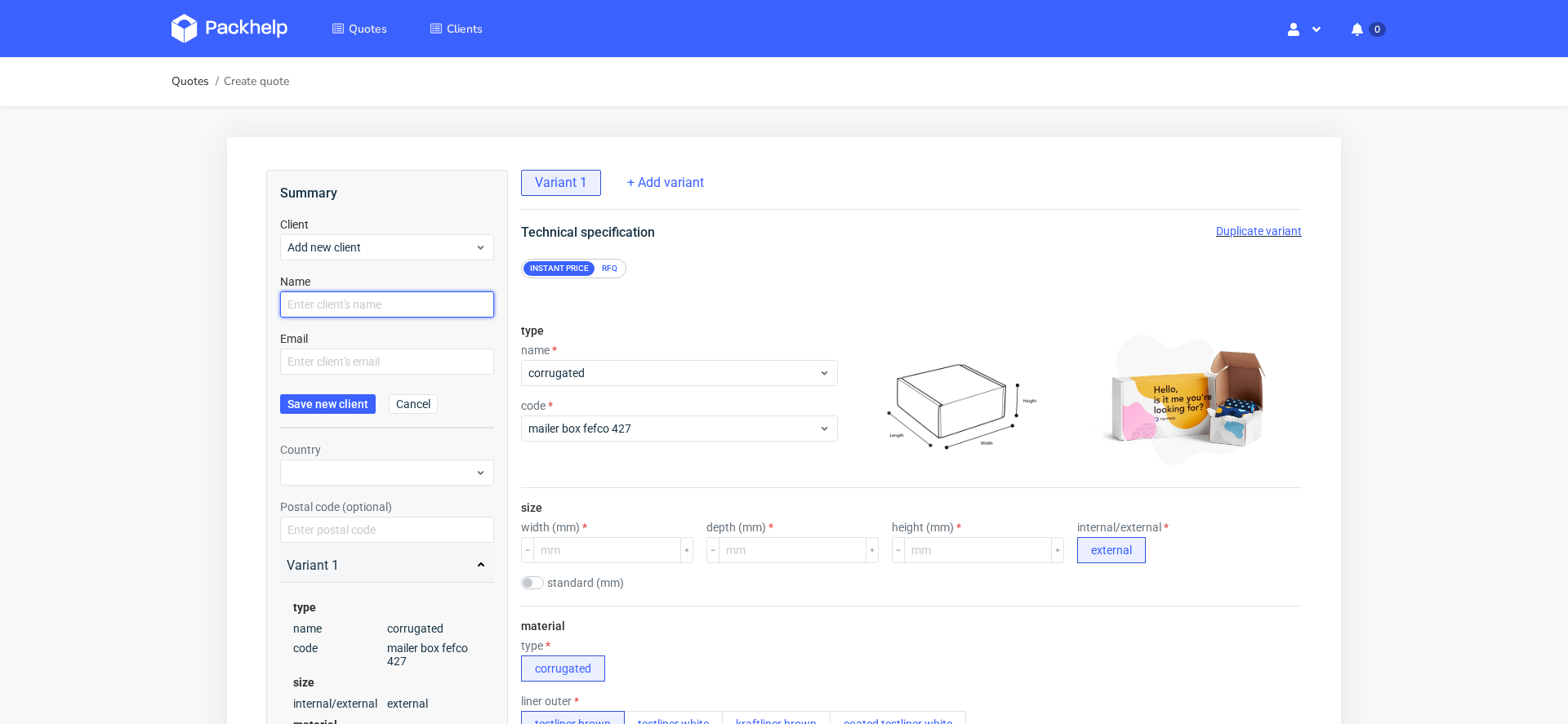
click at [361, 307] on input "text" at bounding box center [386, 304] width 214 height 27
paste input "[PERSON_NAME][EMAIL_ADDRESS][DOMAIN_NAME]"
type input "[PERSON_NAME][EMAIL_ADDRESS][DOMAIN_NAME]"
click at [360, 358] on input "text" at bounding box center [386, 362] width 214 height 27
paste input "[PERSON_NAME][EMAIL_ADDRESS][DOMAIN_NAME]"
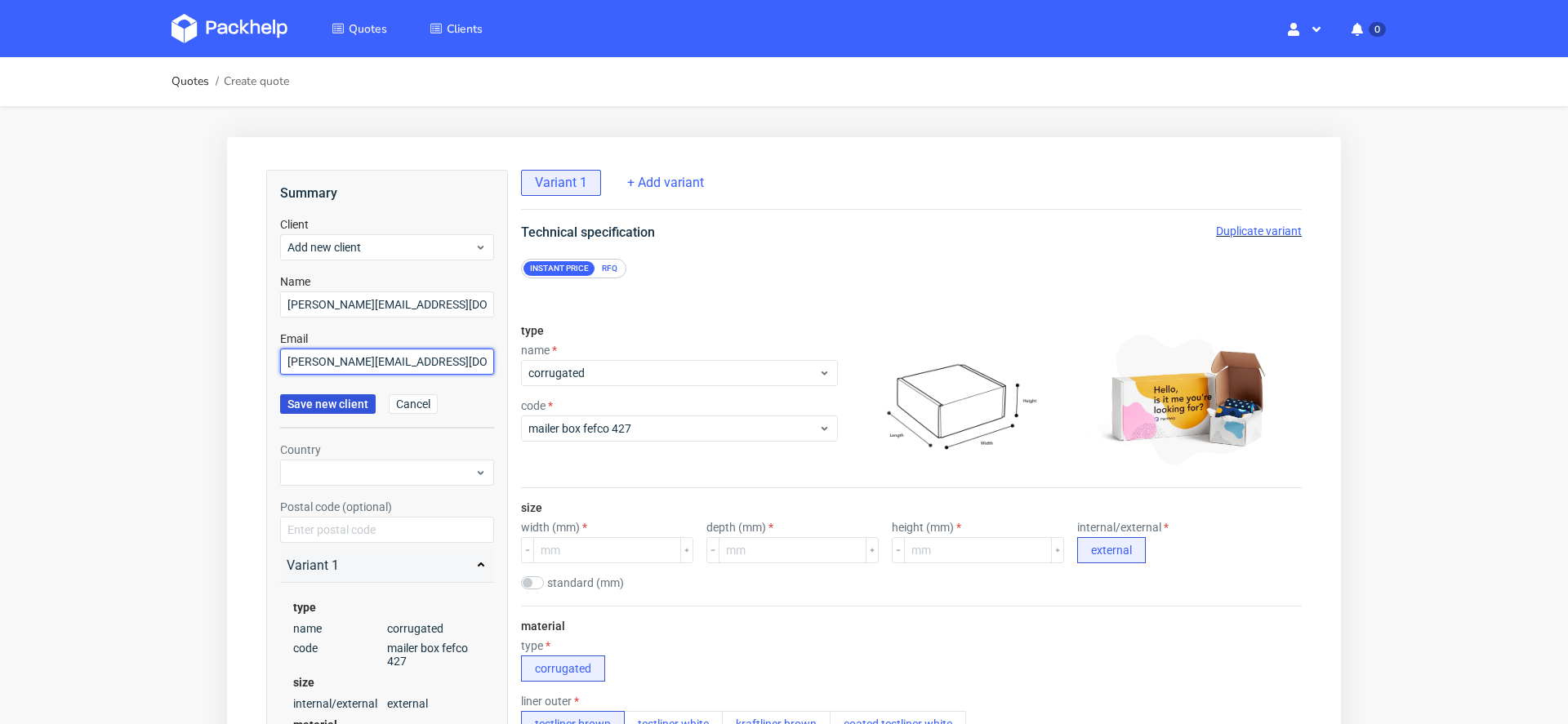
type input "[PERSON_NAME][EMAIL_ADDRESS][DOMAIN_NAME]"
click at [353, 398] on span "Save new client" at bounding box center [328, 404] width 81 height 12
click at [448, 351] on input "[PERSON_NAME][EMAIL_ADDRESS][DOMAIN_NAME]" at bounding box center [386, 362] width 214 height 27
drag, startPoint x: 437, startPoint y: 365, endPoint x: 112, endPoint y: 325, distance: 327.5
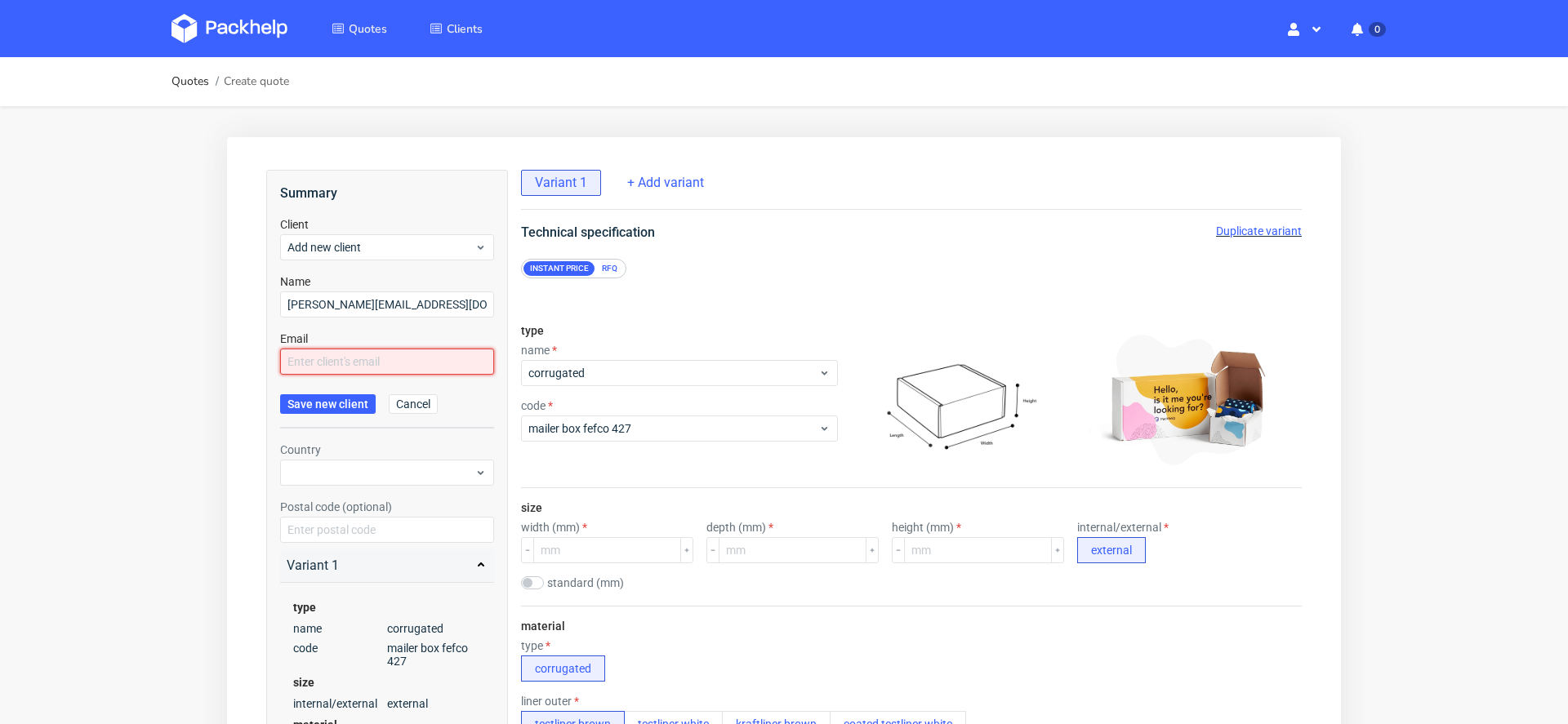
paste input "[PERSON_NAME][EMAIL_ADDRESS][DOMAIN_NAME]"
type input "[PERSON_NAME][EMAIL_ADDRESS][DOMAIN_NAME]"
click at [353, 405] on span "Save new client" at bounding box center [328, 404] width 81 height 12
click at [448, 245] on span "Add new client" at bounding box center [381, 247] width 187 height 17
type input "martyna.kakol@nacomi.pl"
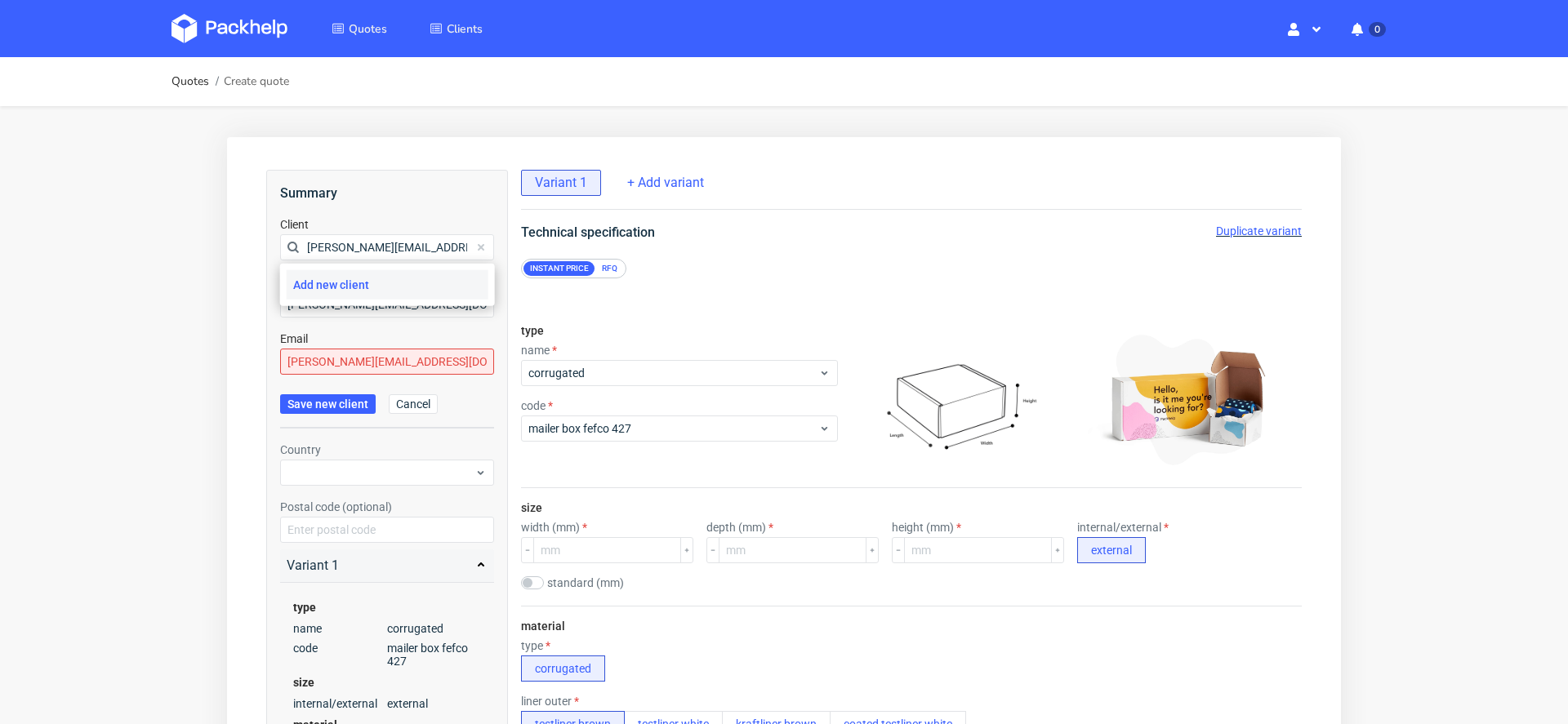
click at [401, 293] on div "Add new client" at bounding box center [387, 285] width 202 height 30
click at [362, 364] on input "martyna.kakol@nacomi.pl" at bounding box center [386, 362] width 214 height 27
click at [436, 360] on input "martyna.kakol@nacomi.pl" at bounding box center [386, 362] width 214 height 27
click at [328, 404] on span "Save new client" at bounding box center [328, 404] width 81 height 12
click at [322, 399] on span "Save new client" at bounding box center [328, 404] width 81 height 12
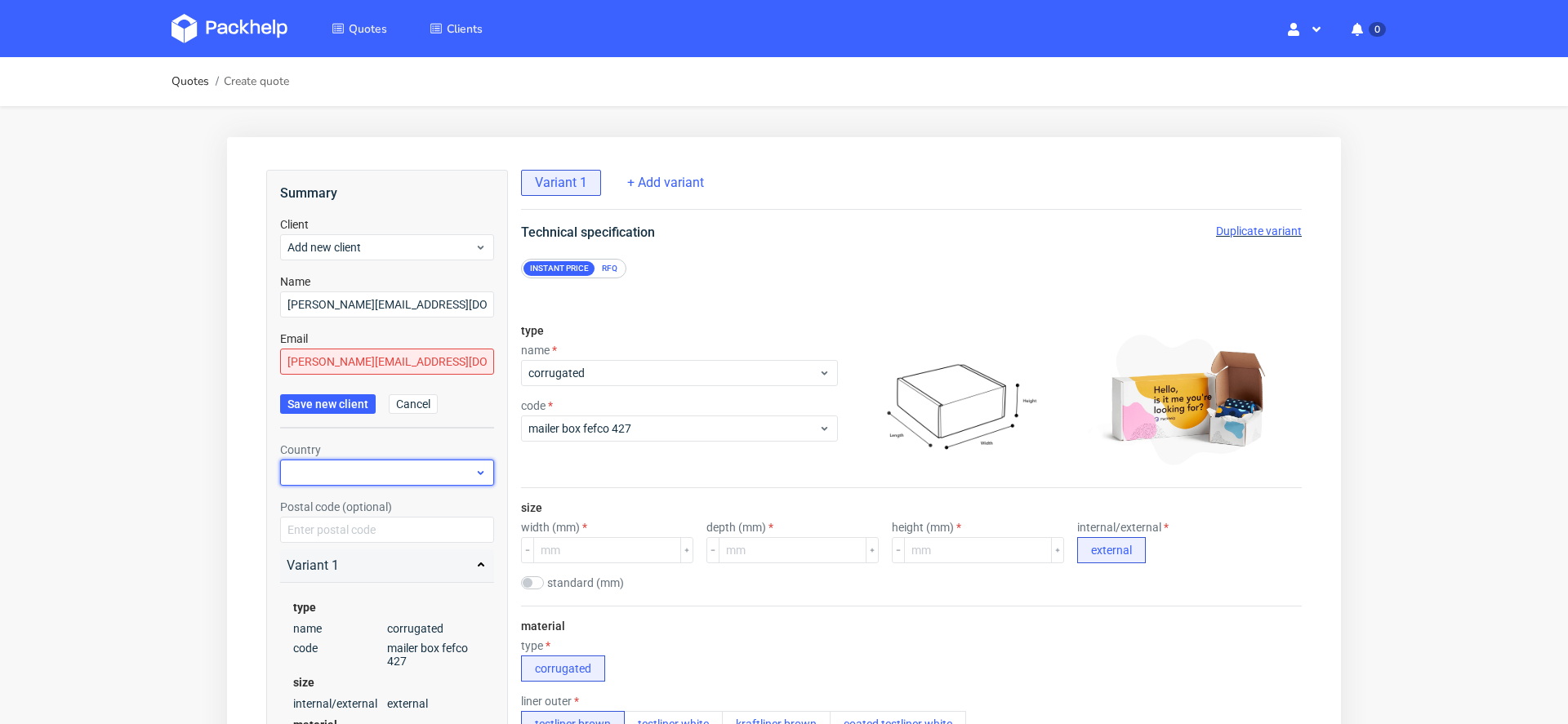
click at [335, 463] on div at bounding box center [386, 473] width 214 height 27
click at [340, 366] on input "martyna.kakol@nacomi.pl" at bounding box center [386, 362] width 214 height 27
drag, startPoint x: 460, startPoint y: 361, endPoint x: 0, endPoint y: 405, distance: 462.1
type input "martyna.kakol@nacomi.p"
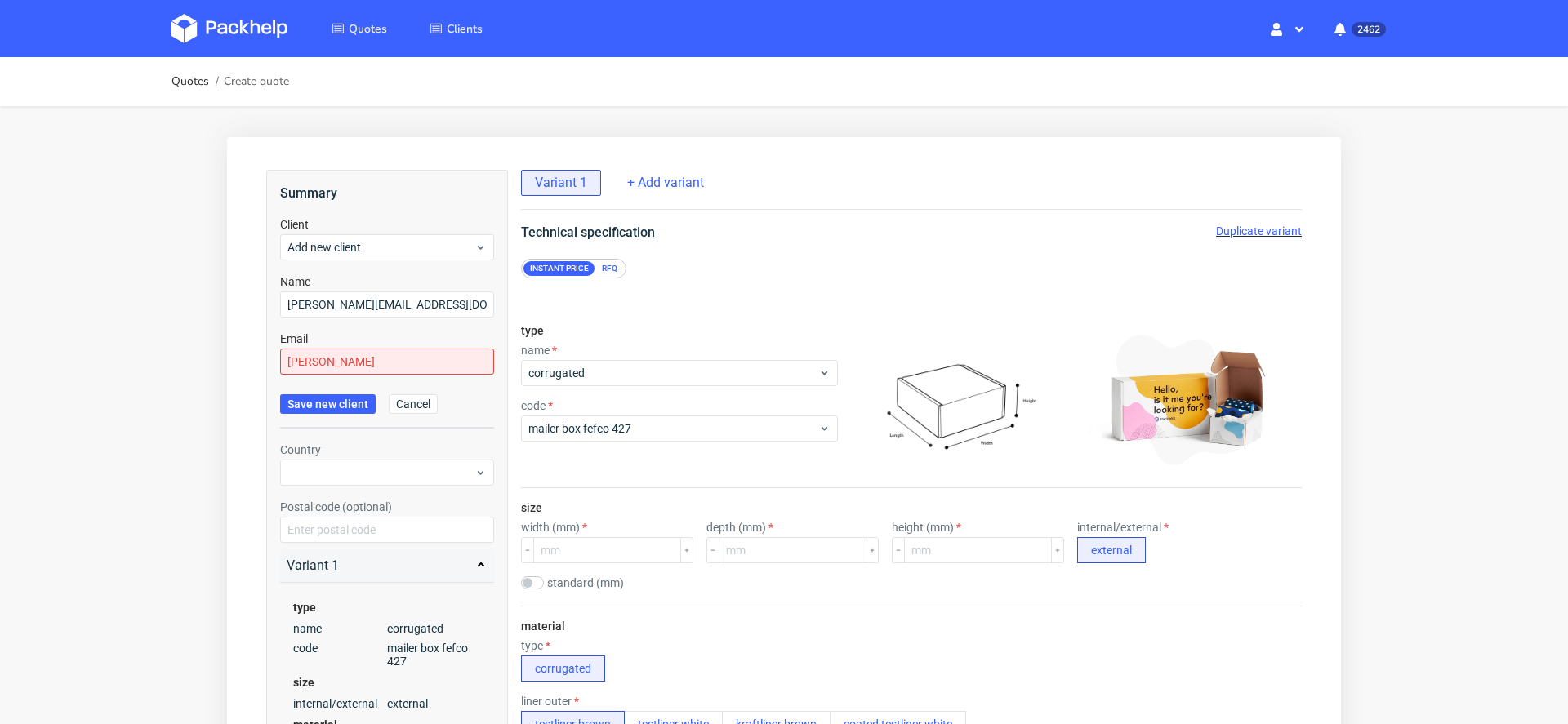
click at [365, 407] on span "Save new client" at bounding box center [328, 404] width 81 height 12
click at [406, 409] on span "Cancel" at bounding box center [413, 404] width 34 height 12
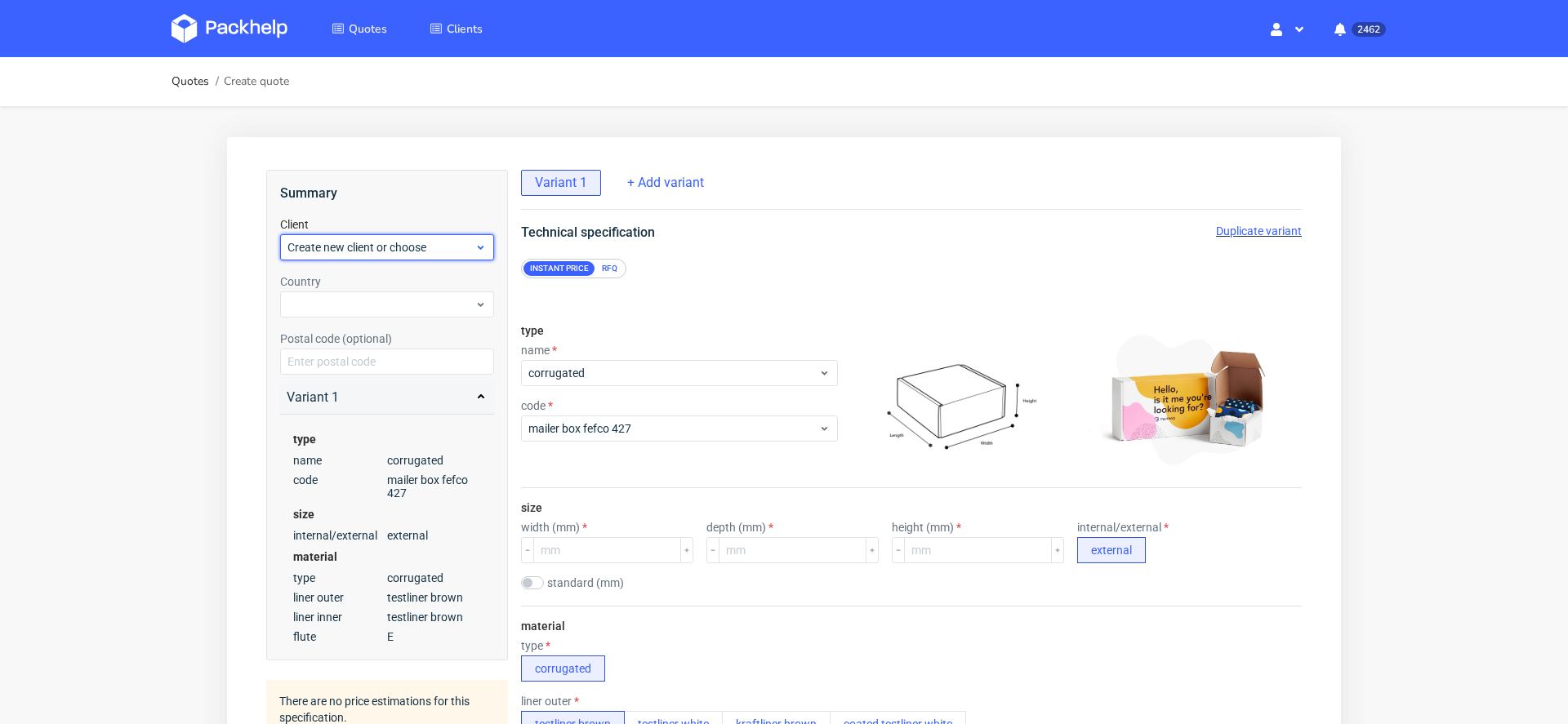
click at [394, 258] on div "Create new client or choose" at bounding box center [386, 247] width 214 height 27
type input "martyna.kakol@nacomi.pl"
click at [388, 250] on input "martyna.kakol@nacomi.pl" at bounding box center [386, 247] width 214 height 27
click at [380, 248] on span "Create new client or choose" at bounding box center [381, 247] width 187 height 17
type input "martyna.kakol@nacomi.pl"
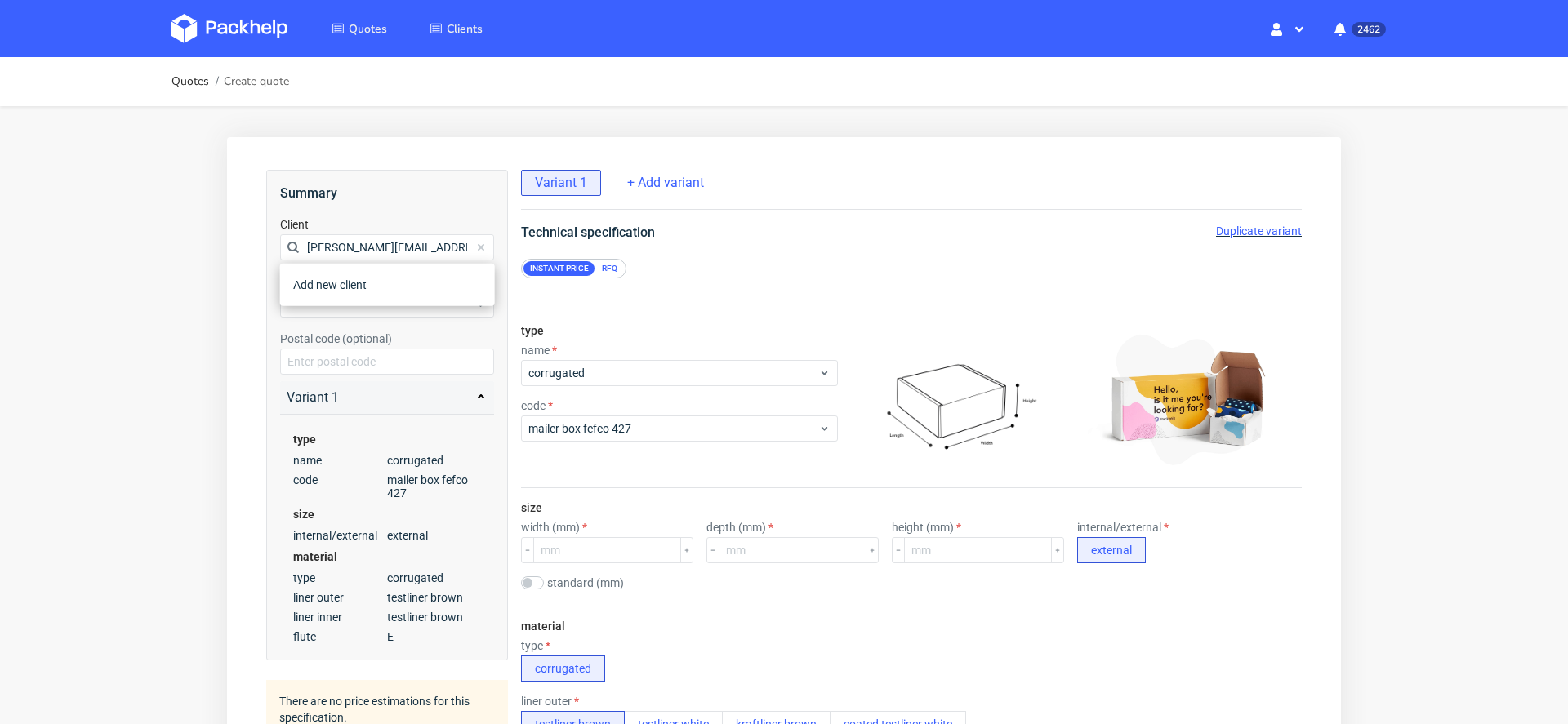
drag, startPoint x: 383, startPoint y: 249, endPoint x: 247, endPoint y: 245, distance: 136.1
click at [307, 249] on span "Create new client or choose" at bounding box center [381, 247] width 187 height 17
type input "martyna.kakol@nacomi.pl"
drag, startPoint x: 383, startPoint y: 249, endPoint x: 291, endPoint y: 250, distance: 92.0
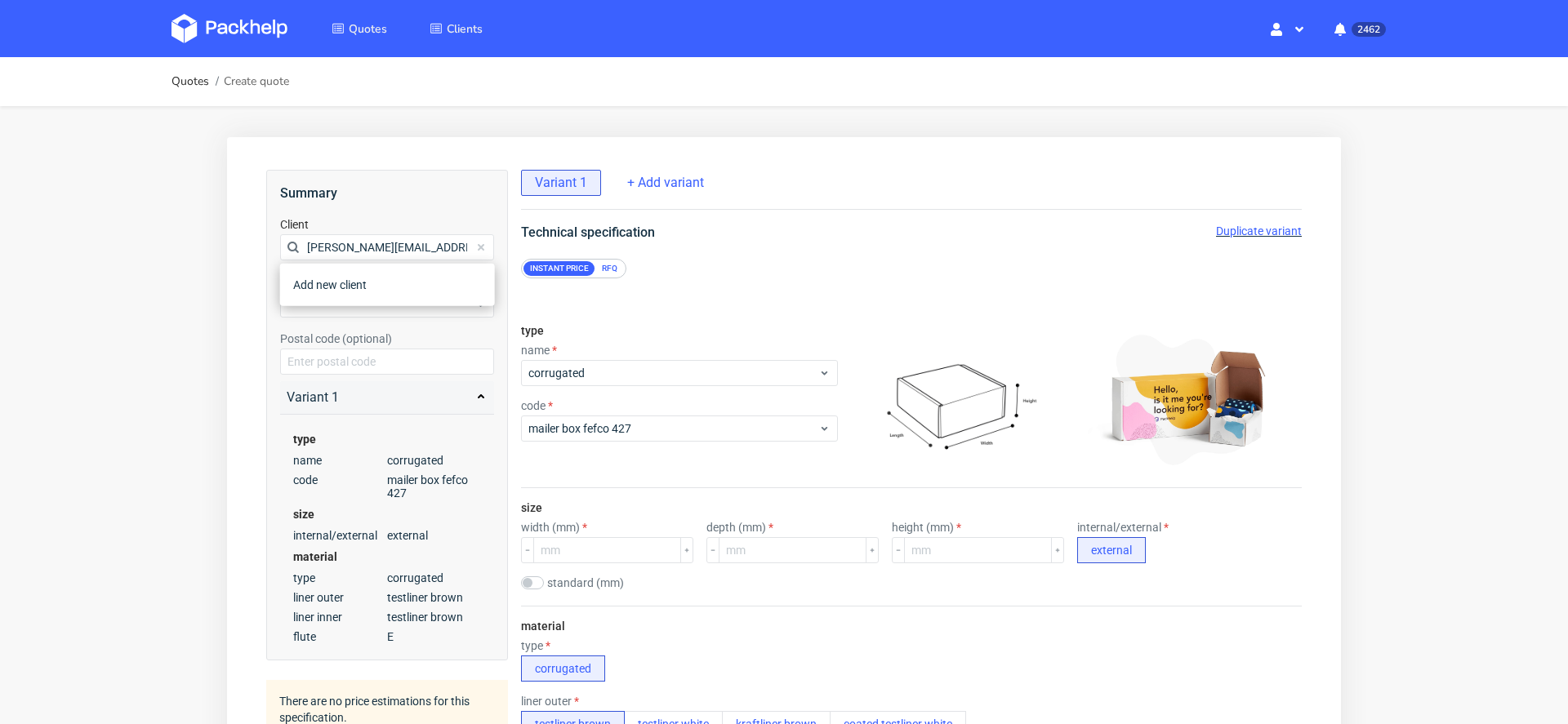
click at [291, 250] on div "martyna.kakol@nacomi.pl" at bounding box center [386, 247] width 214 height 27
click at [429, 241] on span "Create new client or choose" at bounding box center [381, 247] width 187 height 17
type input "natalia.bularz@nacomi.pl"
click at [427, 312] on div "natalia.bularz@nacomi.pl" at bounding box center [387, 322] width 202 height 45
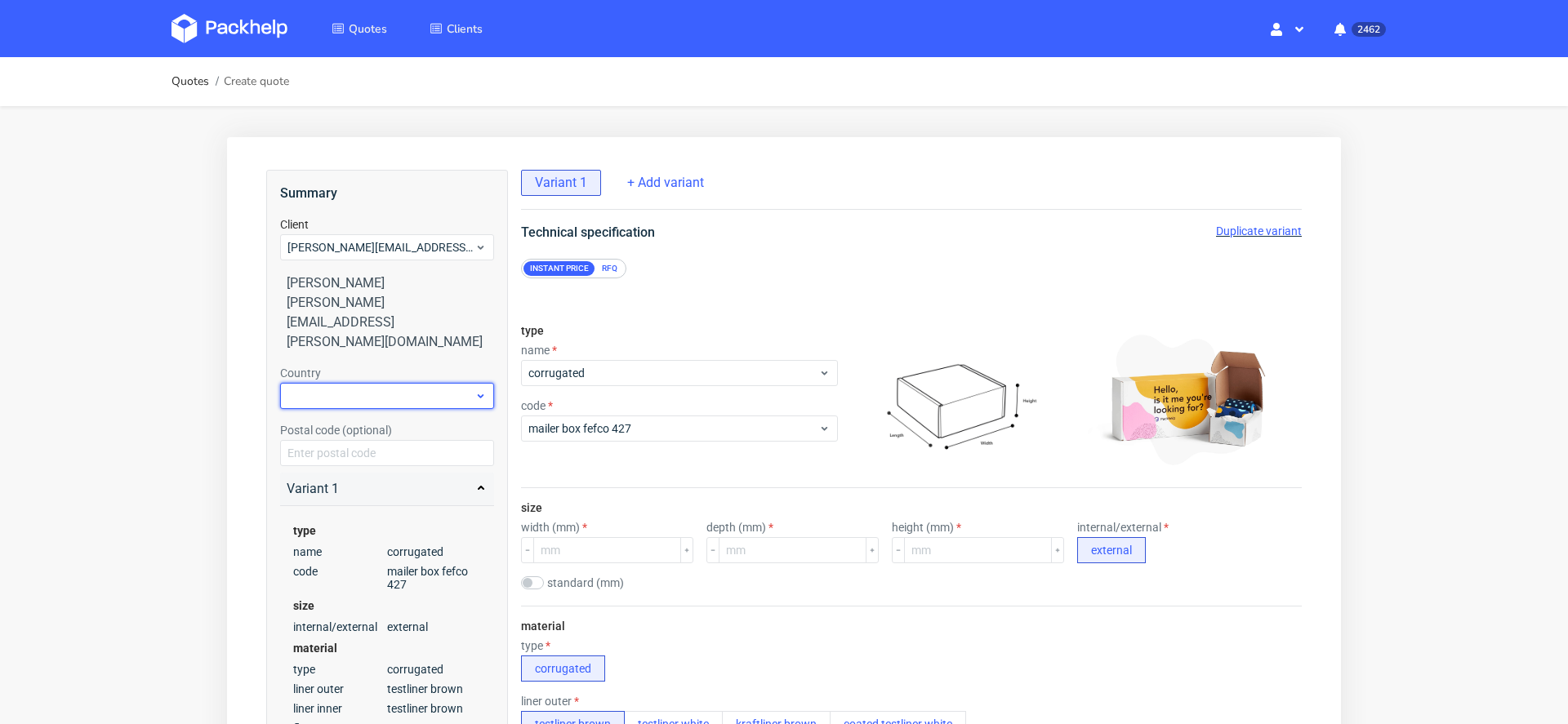
click at [402, 383] on div at bounding box center [386, 396] width 214 height 27
type input "pol"
click at [426, 417] on div "Poland" at bounding box center [387, 424] width 202 height 30
click at [535, 585] on input "checkbox" at bounding box center [532, 582] width 23 height 13
checkbox input "true"
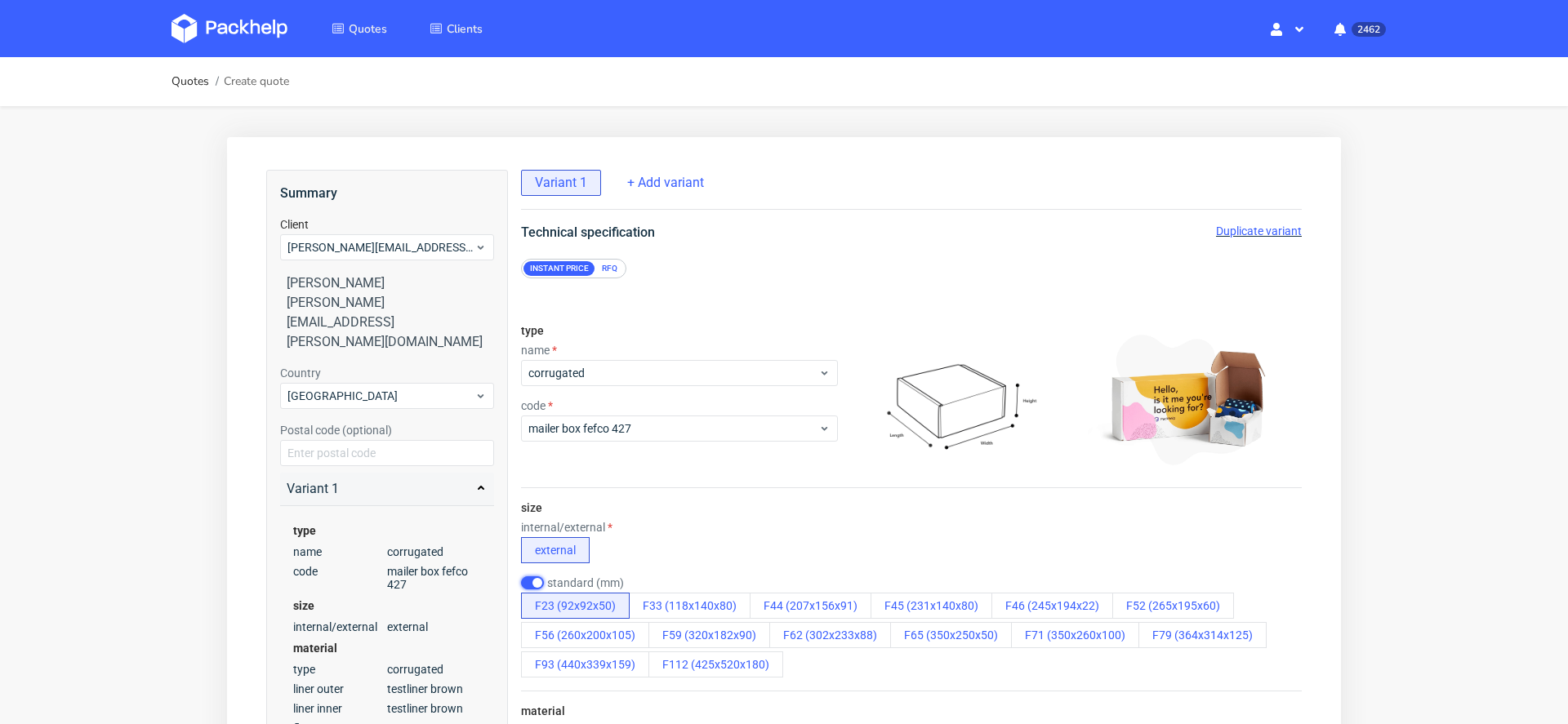
scroll to position [4, 0]
click at [600, 630] on button "F56 (260x200x105)" at bounding box center [585, 635] width 128 height 27
click at [775, 513] on div "size internal/external external standard (mm) F23 (92x92x50) F33 (118x140x80) F…" at bounding box center [912, 590] width 781 height 203
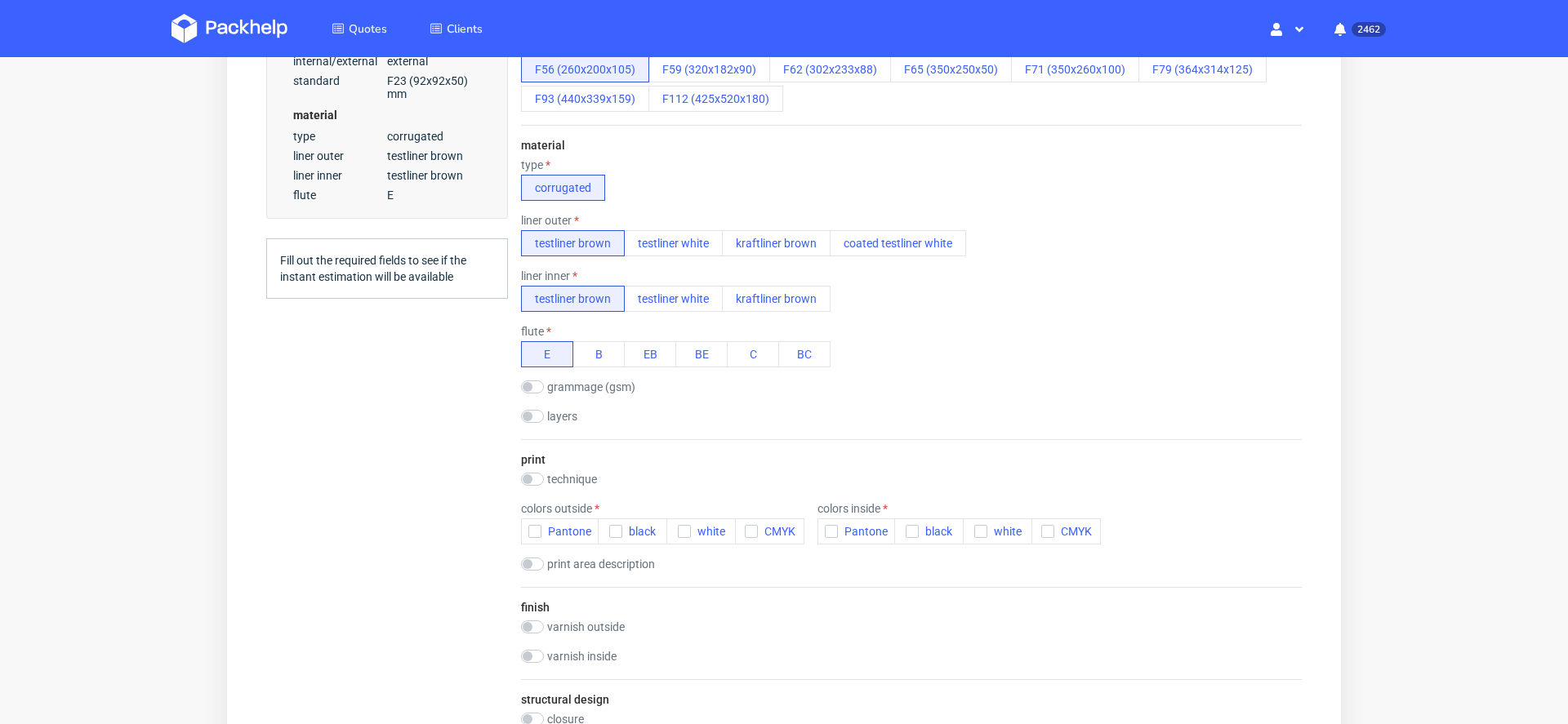
scroll to position [576, 0]
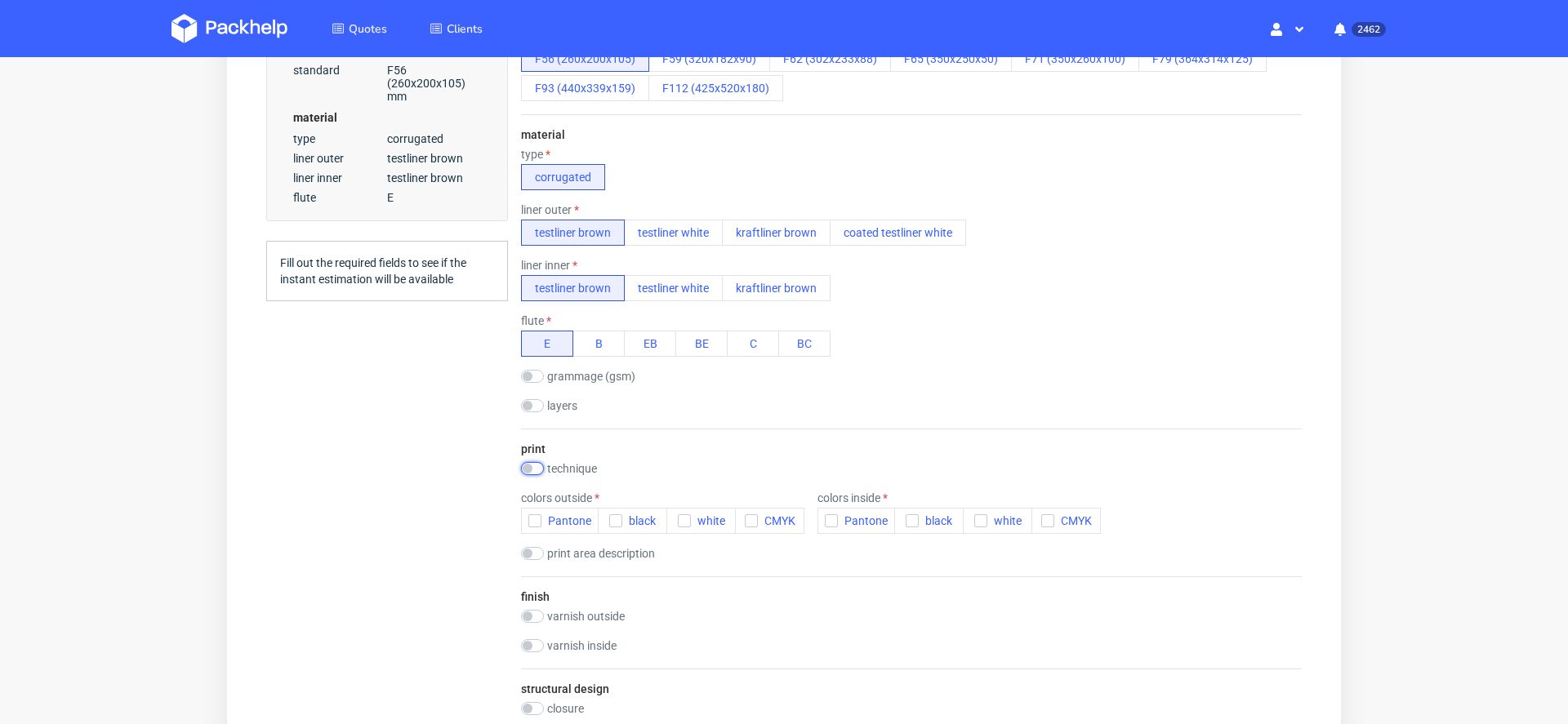
click at [535, 465] on input "checkbox" at bounding box center [532, 468] width 23 height 13
checkbox input "true"
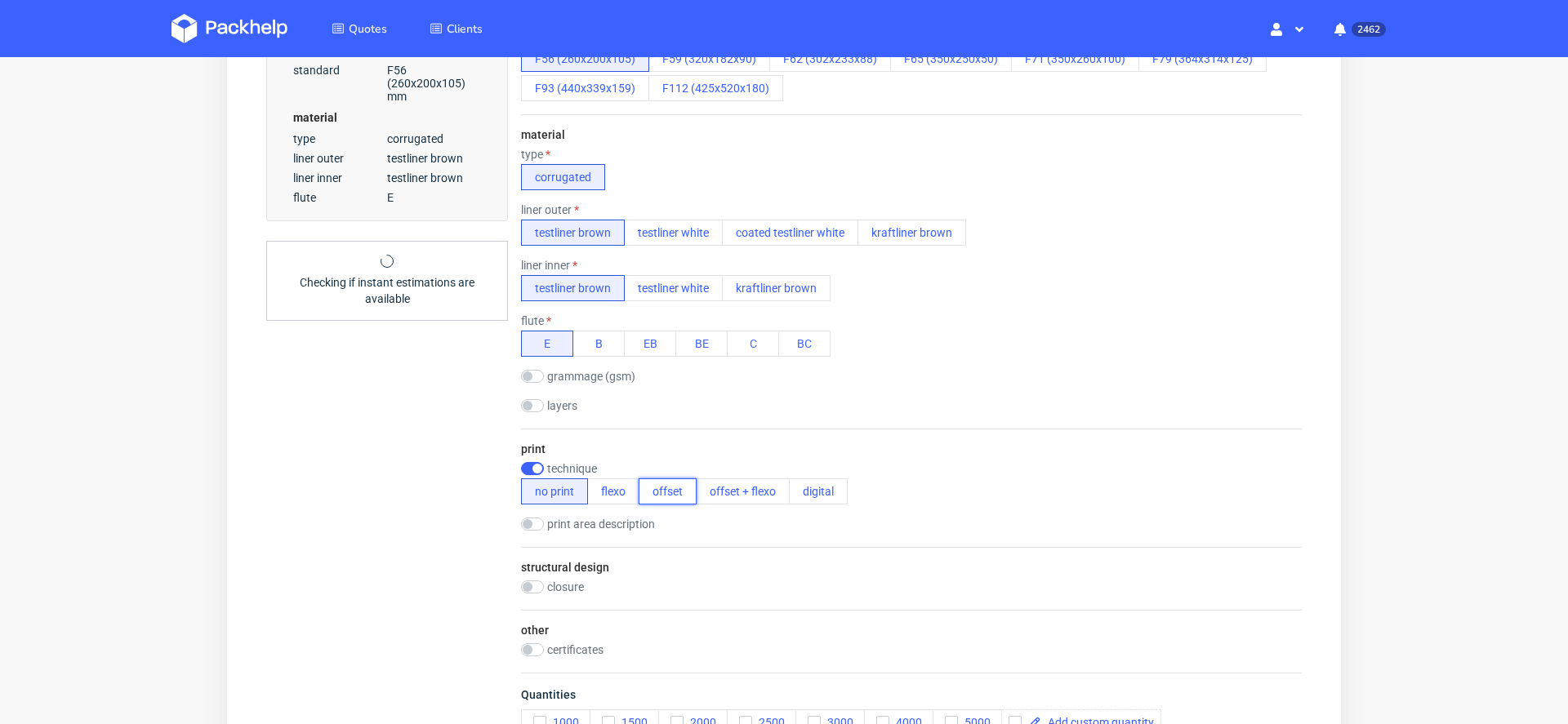
click at [670, 493] on button "offset" at bounding box center [667, 492] width 58 height 27
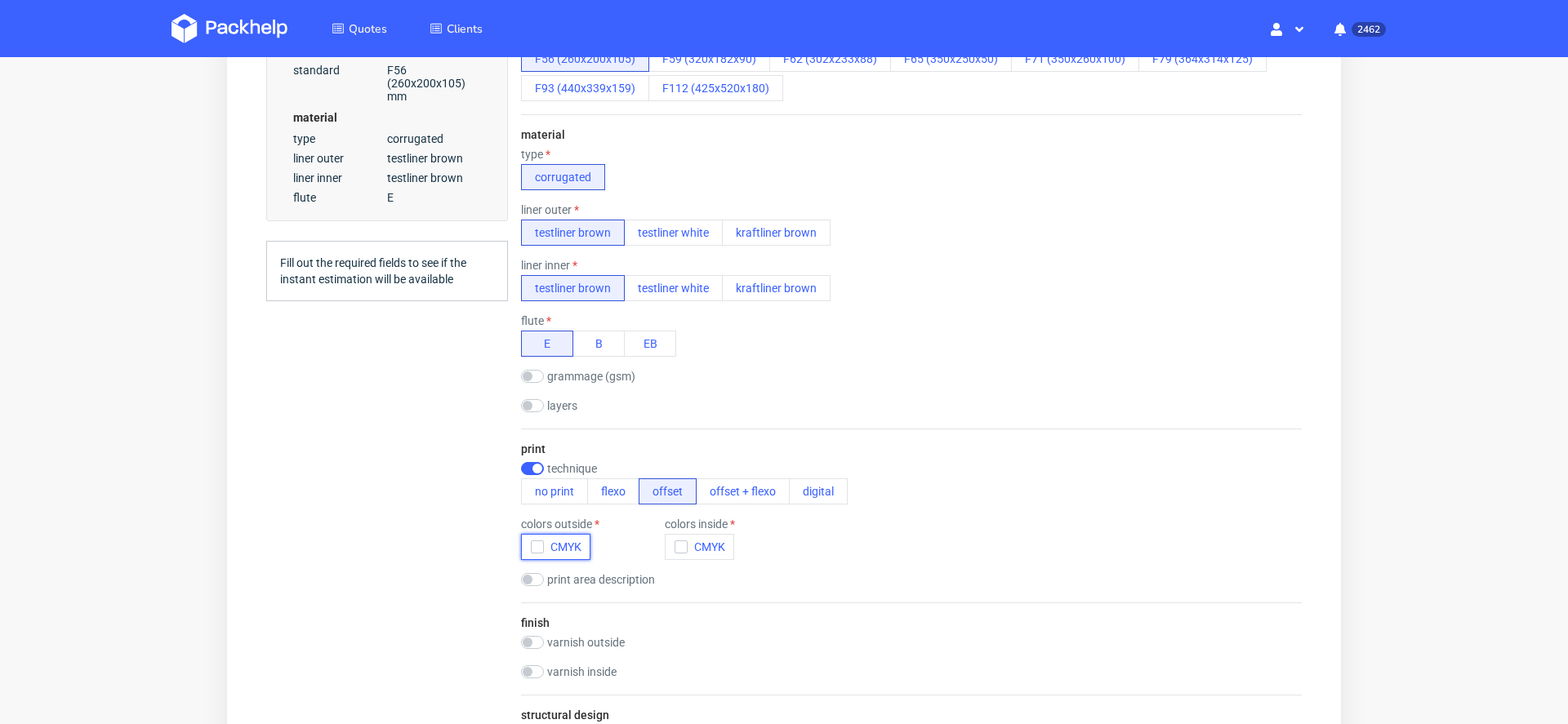
click at [567, 544] on span "CMYK" at bounding box center [563, 547] width 37 height 13
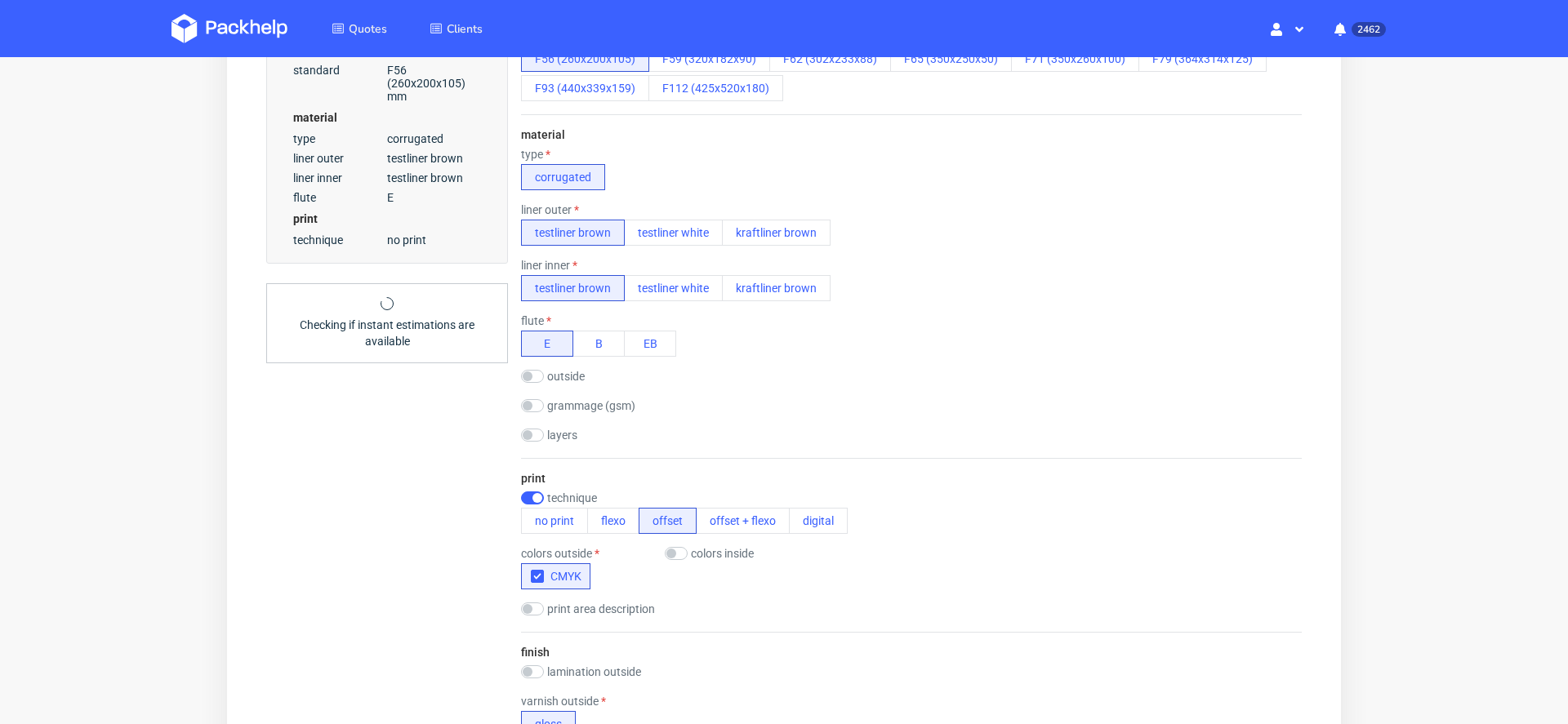
click at [718, 552] on label "colors inside" at bounding box center [722, 553] width 63 height 13
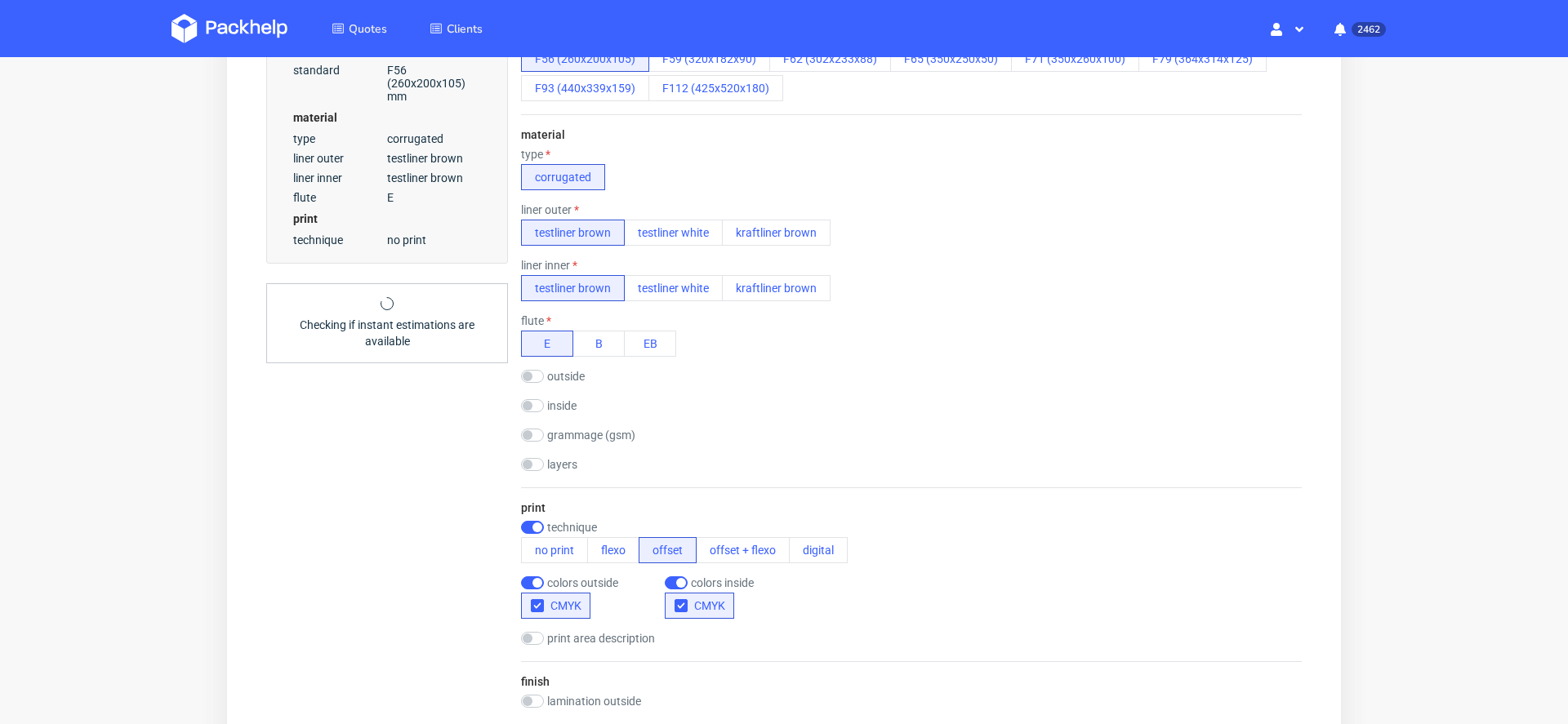
checkbox input "true"
click at [718, 618] on div "print technique no print flexo offset offset + flexo digital colors outside CMY…" at bounding box center [912, 574] width 781 height 174
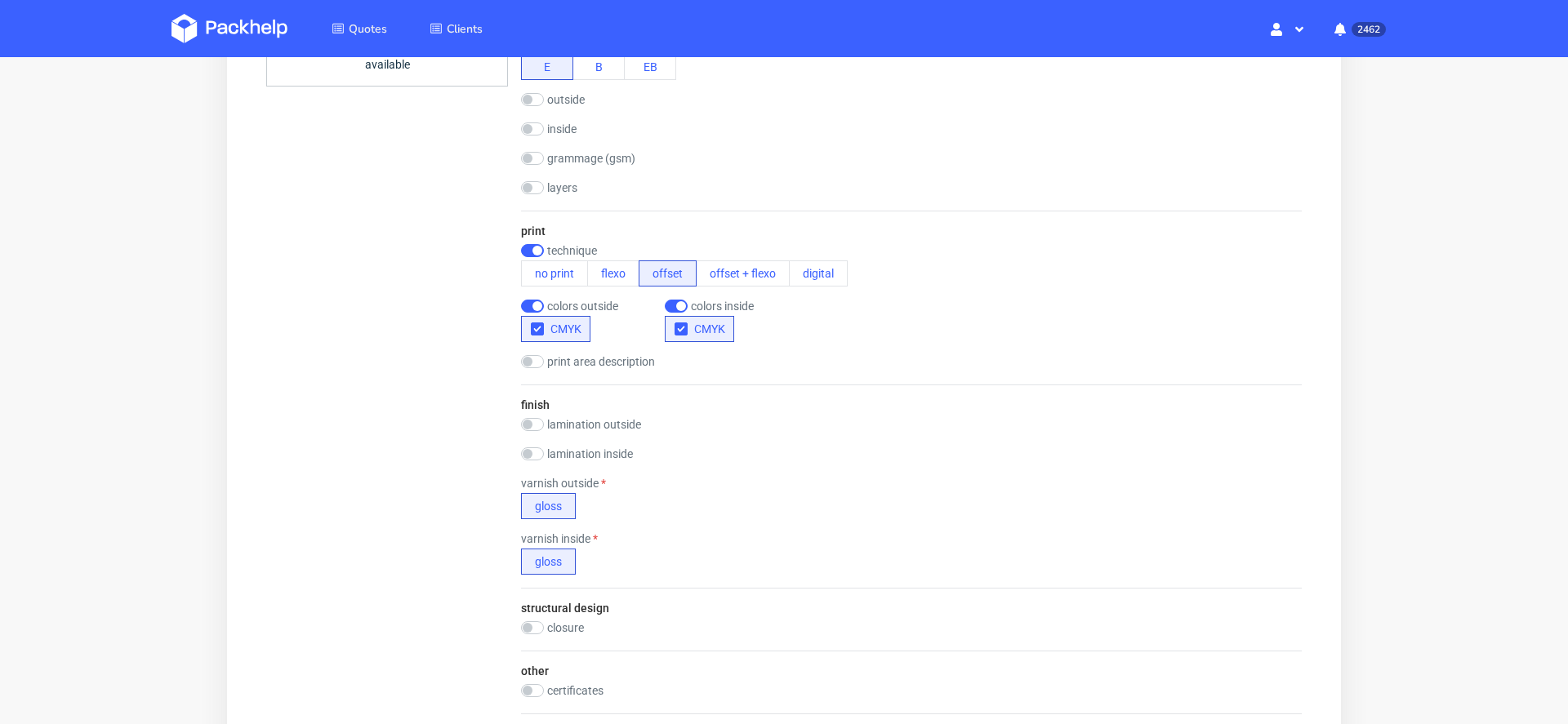
scroll to position [1019, 0]
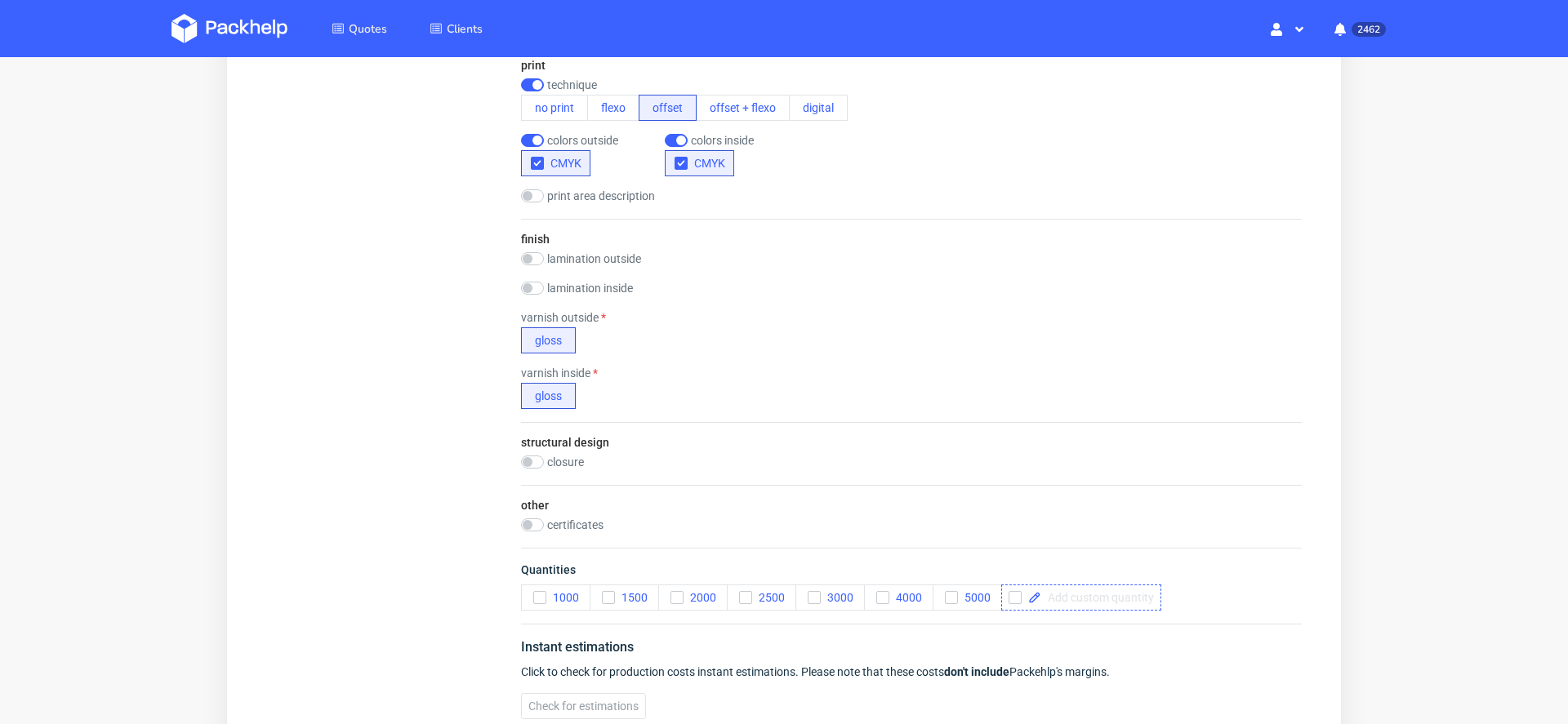
click at [1146, 592] on span at bounding box center [1098, 598] width 112 height 12
checkbox input "true"
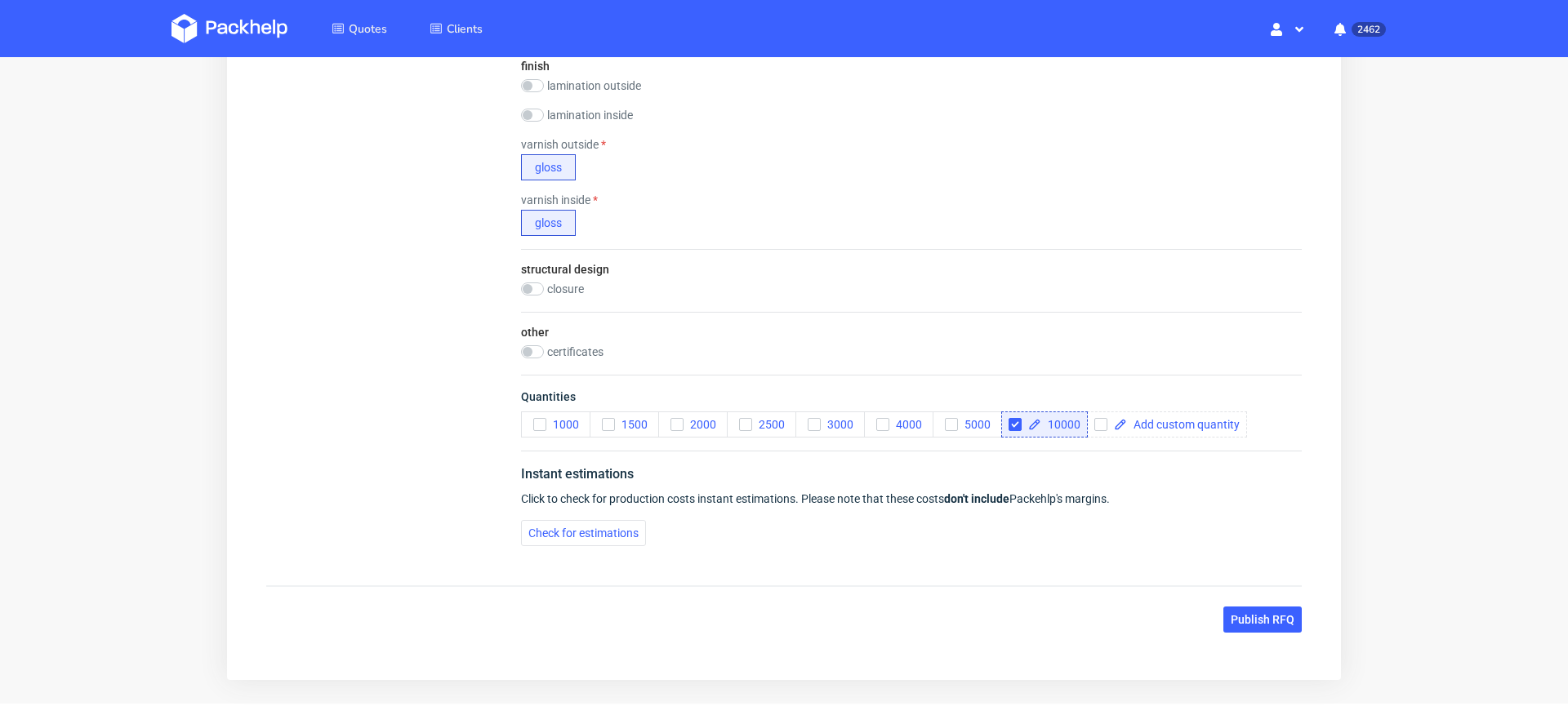
scroll to position [1229, 0]
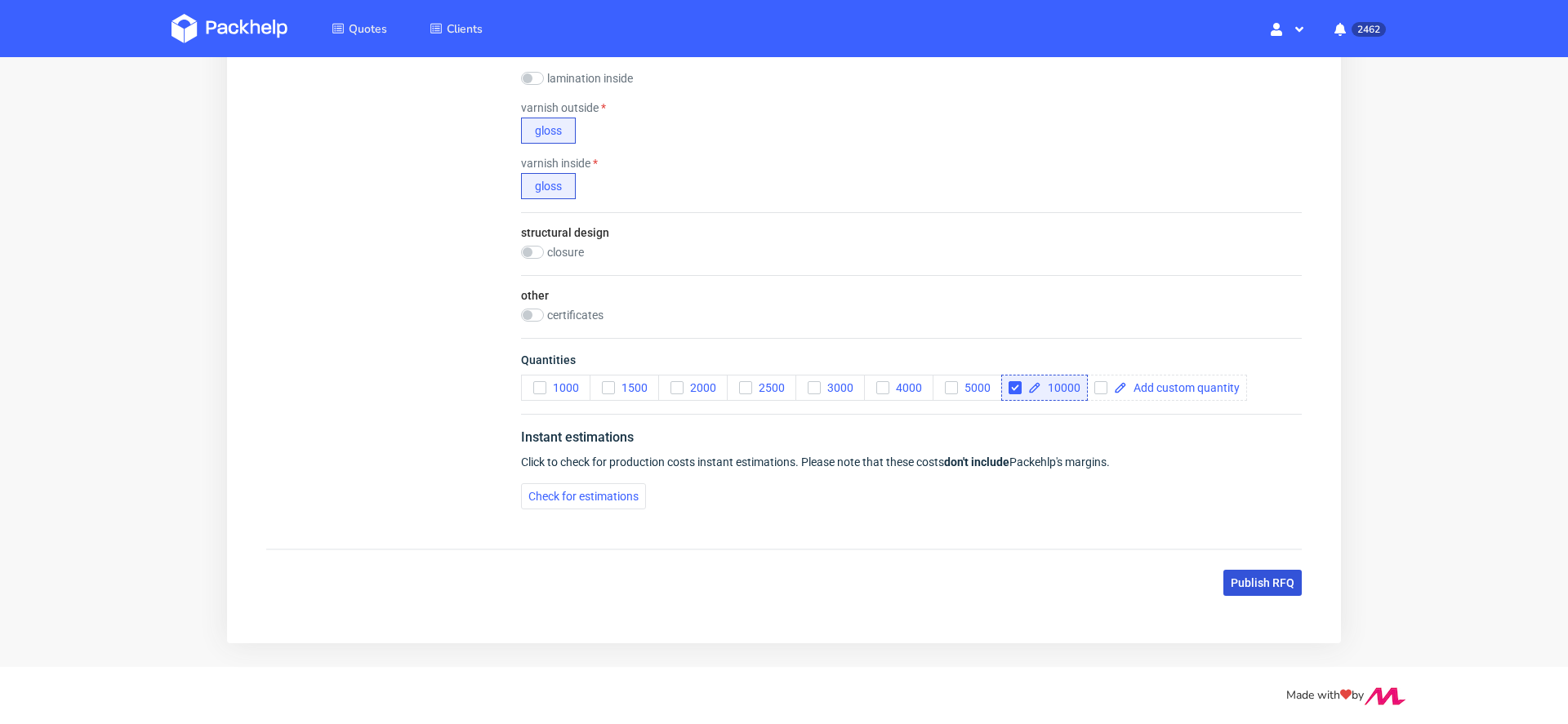
click at [1260, 577] on span "Publish RFQ" at bounding box center [1262, 583] width 64 height 12
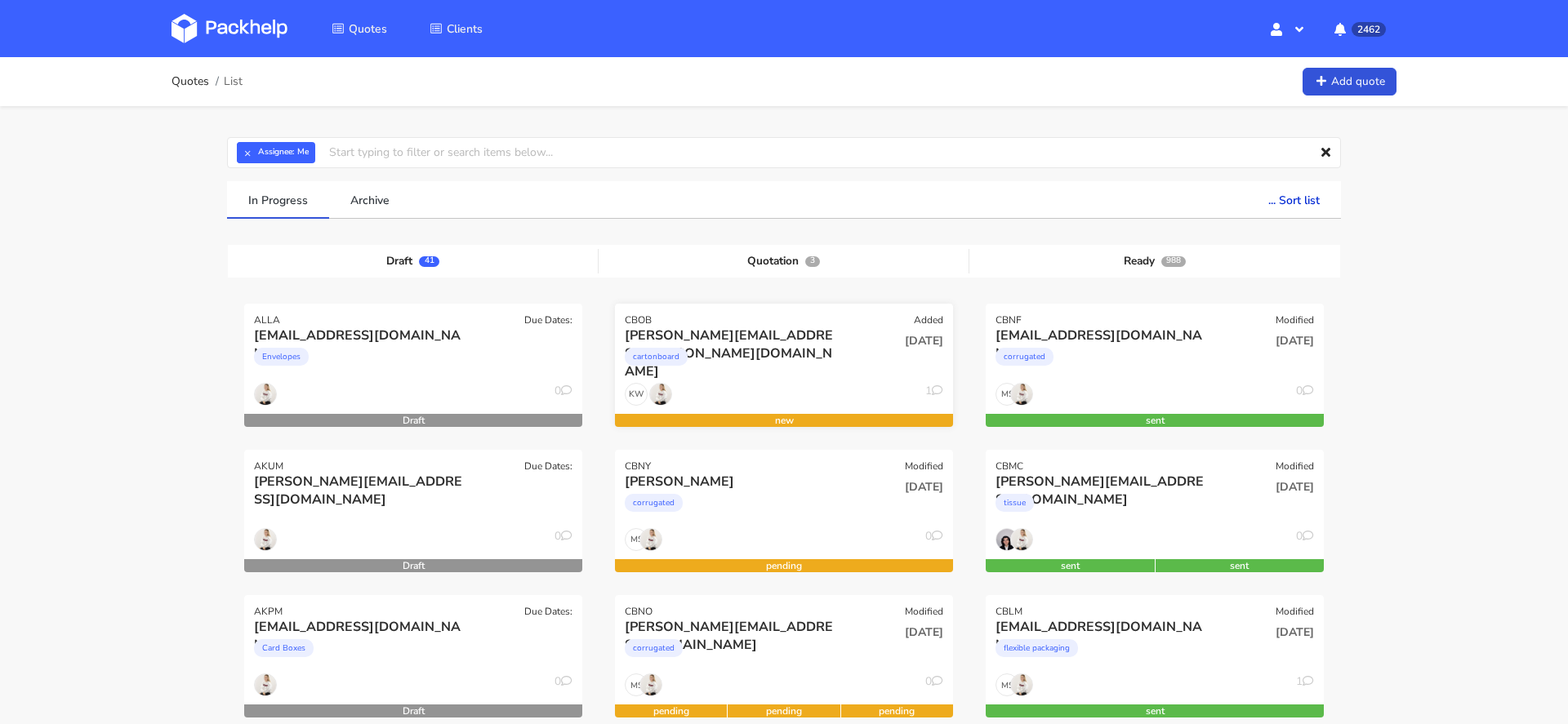
click at [785, 356] on div "cartonboard" at bounding box center [733, 361] width 217 height 33
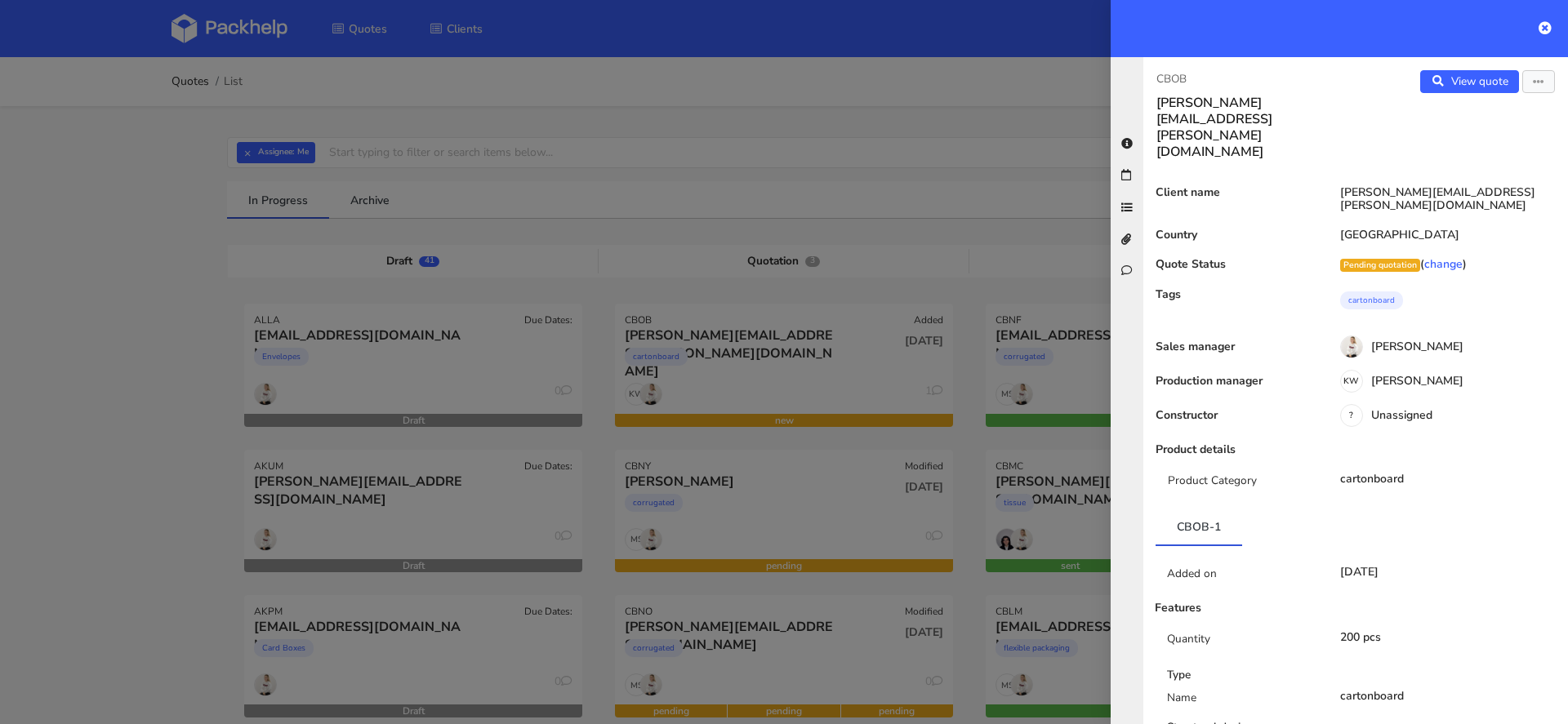
click at [1178, 77] on p "CBOB" at bounding box center [1250, 79] width 186 height 18
copy p "CBOB"
click at [784, 438] on div at bounding box center [784, 362] width 1568 height 724
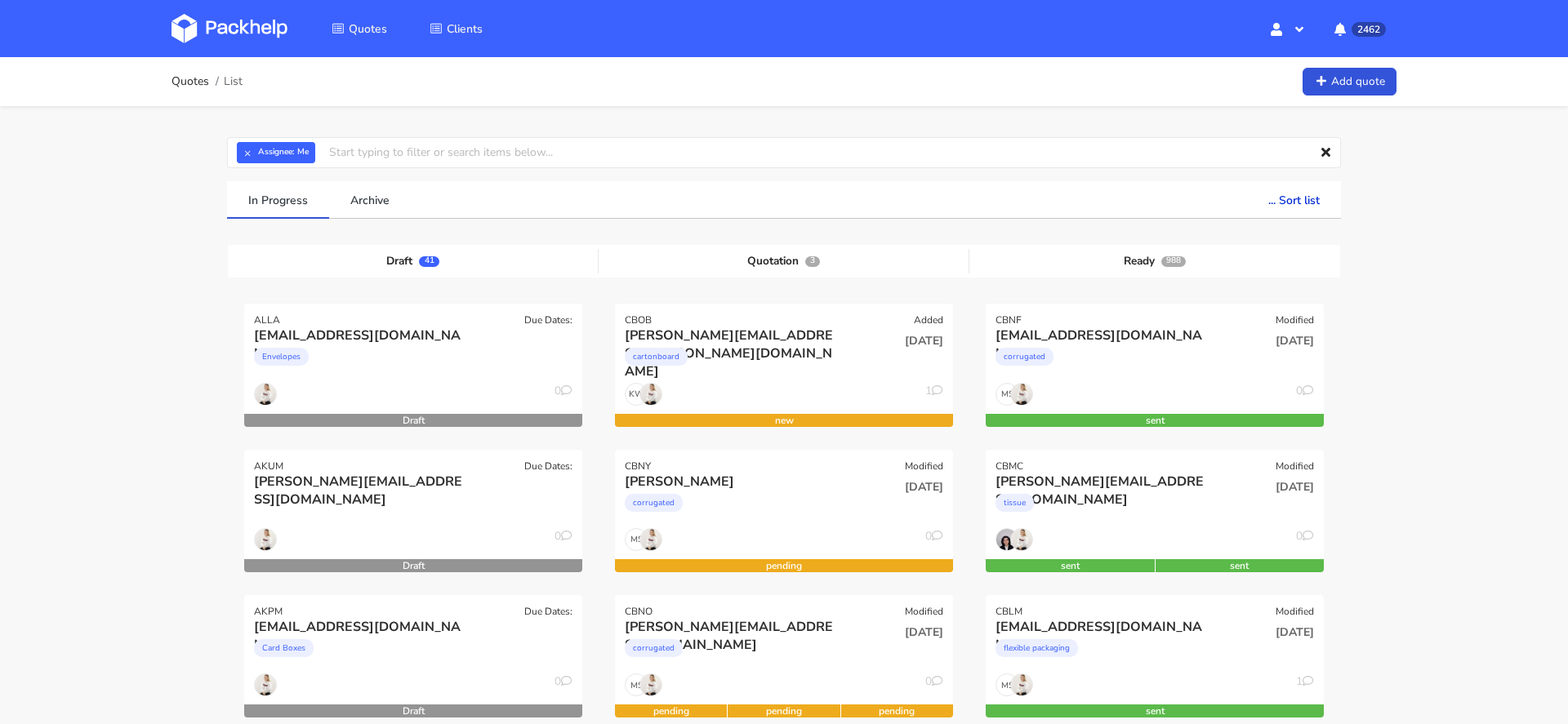
click at [160, 27] on div "Quotes Clients Hello, Mari Profile Sign Out 2462 Notifications [Rose.Galbally@e…" at bounding box center [784, 29] width 1307 height 57
click at [183, 29] on img at bounding box center [230, 29] width 116 height 30
